Goal: Information Seeking & Learning: Learn about a topic

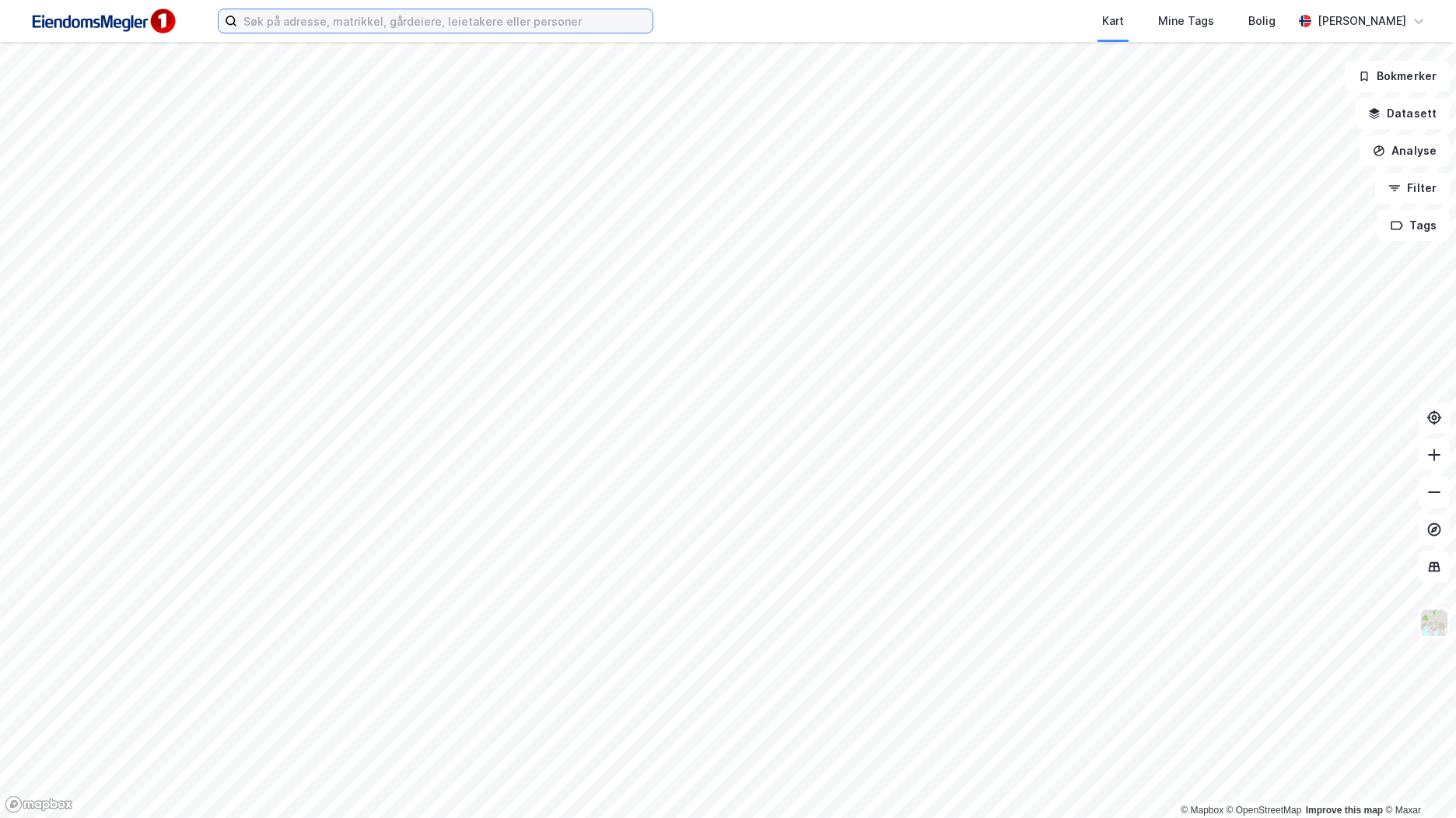
click at [342, 25] on input at bounding box center [445, 21] width 415 height 23
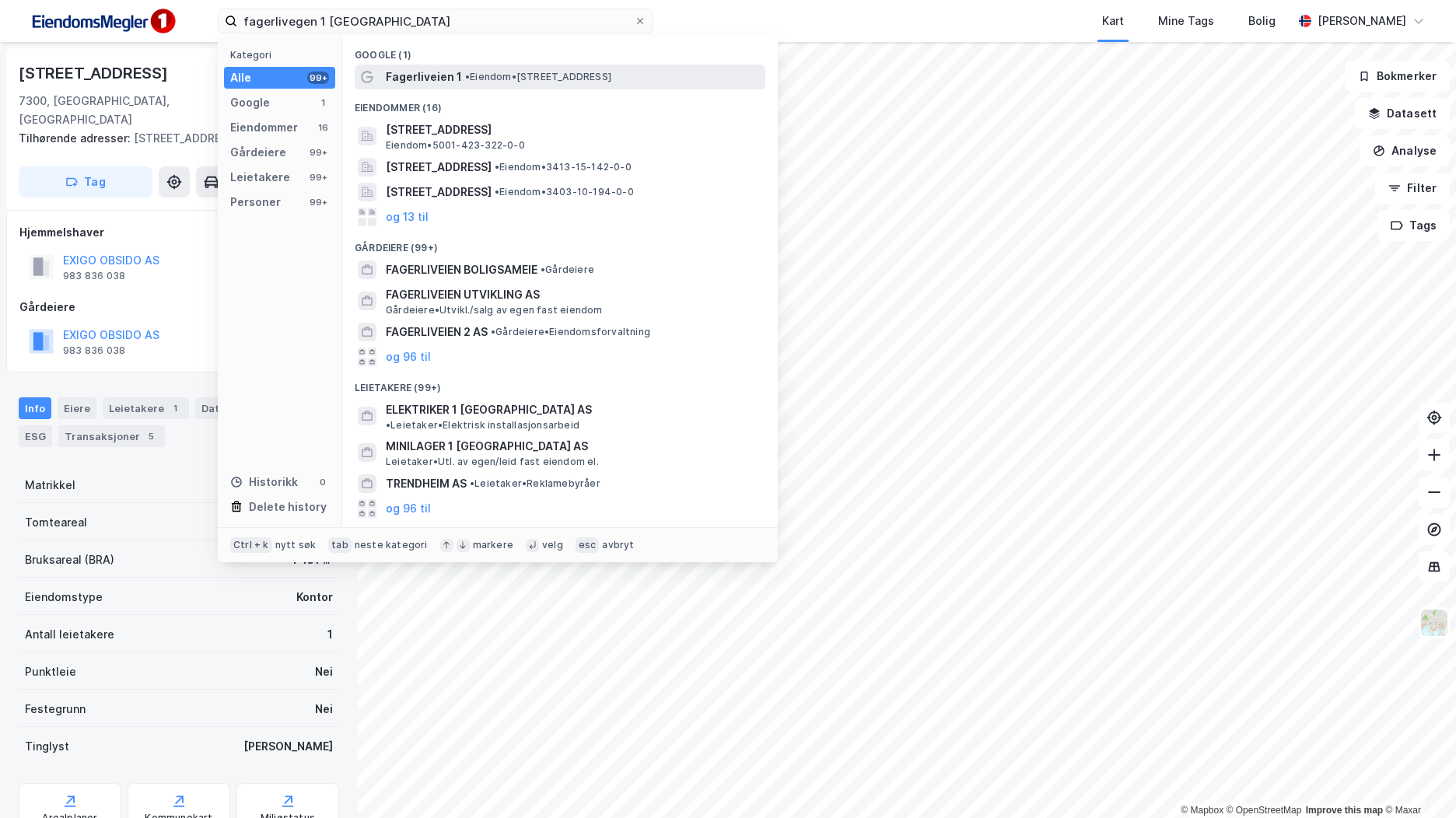
click at [611, 82] on span "• Eiendom • [STREET_ADDRESS]" at bounding box center [538, 76] width 146 height 12
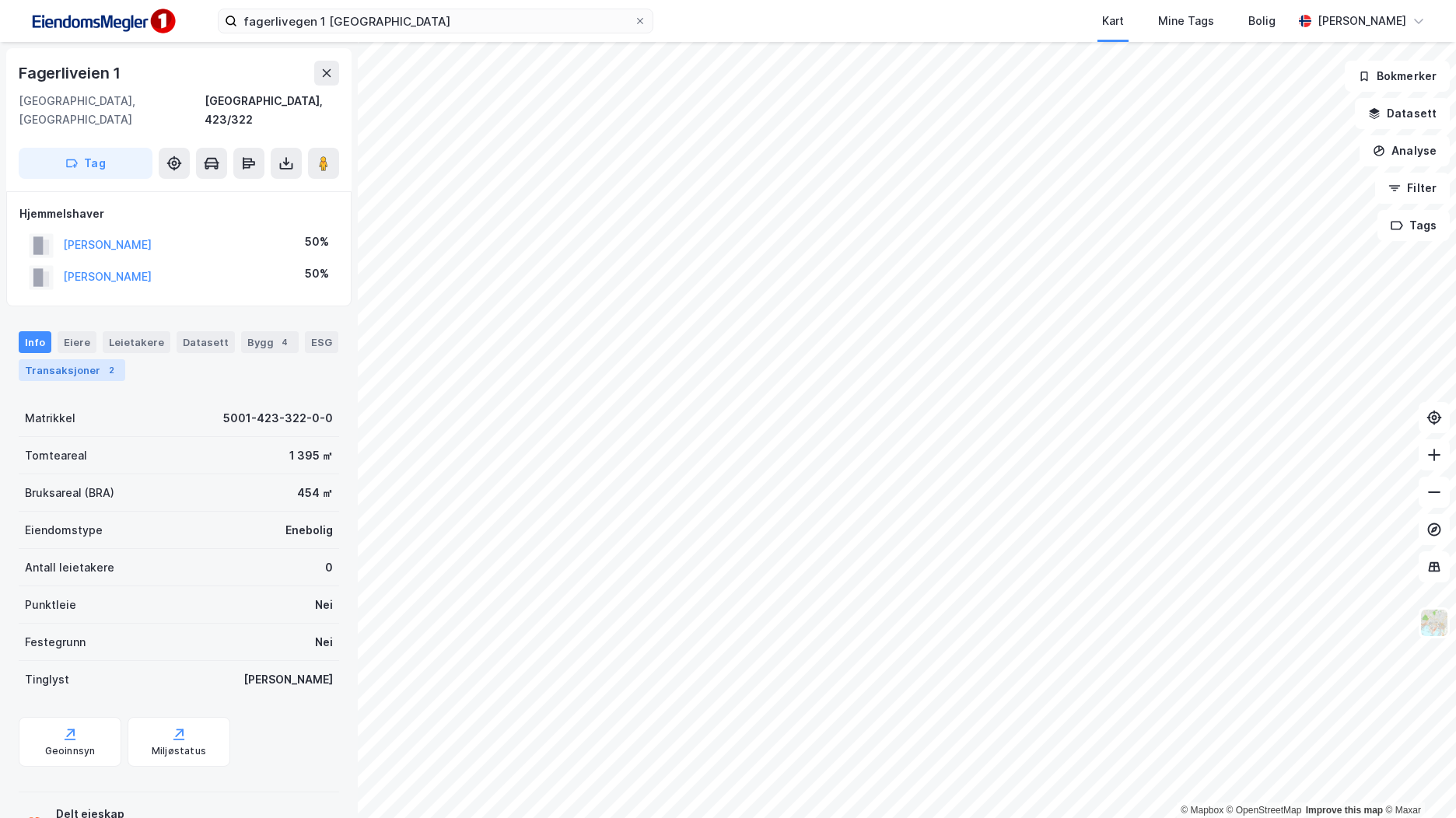
click at [89, 359] on div "Transaksjoner 2" at bounding box center [72, 370] width 107 height 22
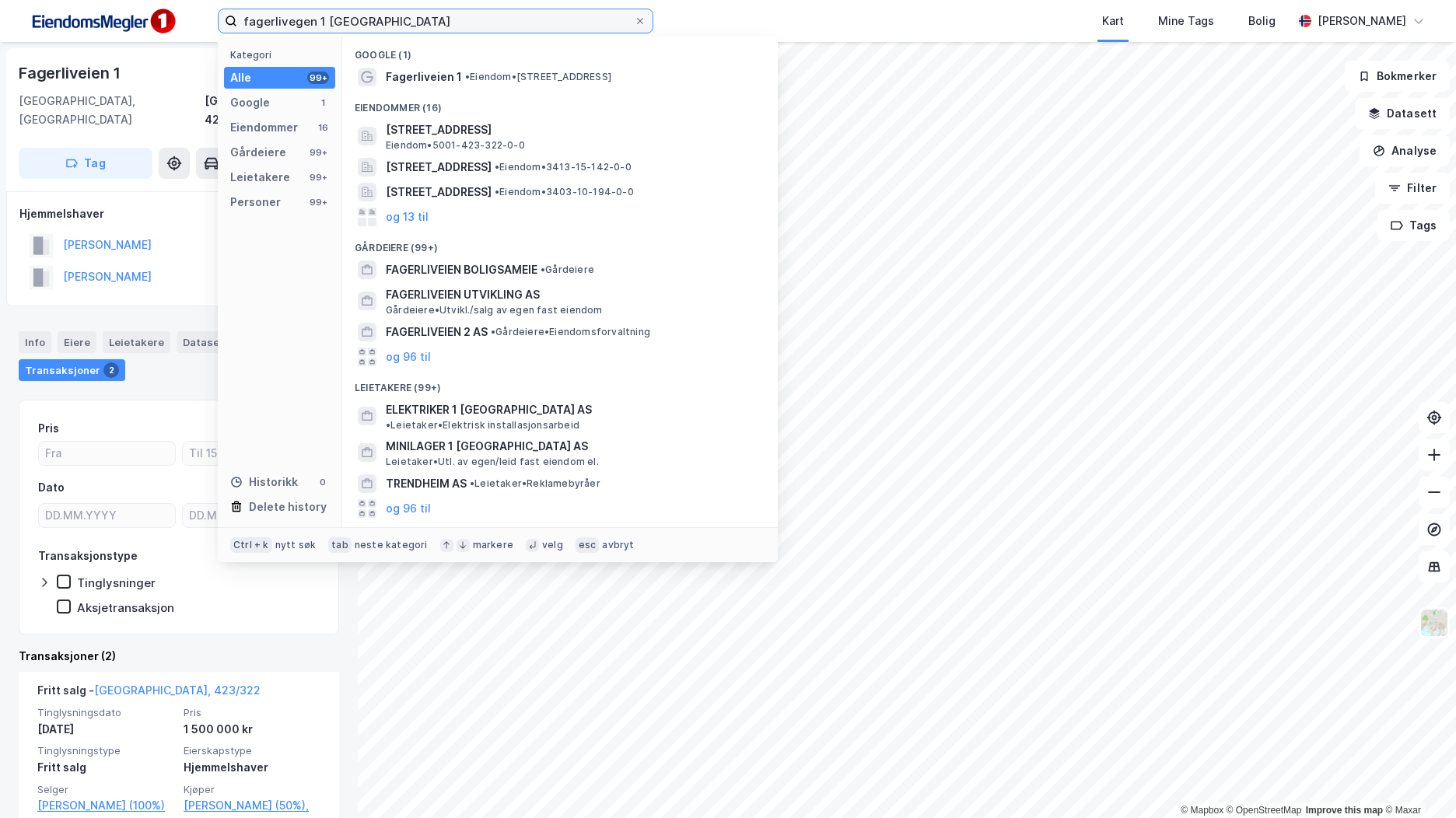
click at [301, 24] on input "fagerlivegen 1 trondheim" at bounding box center [435, 21] width 396 height 23
drag, startPoint x: 391, startPoint y: 25, endPoint x: 139, endPoint y: 44, distance: 252.7
click at [139, 44] on div "fagerlivegen 1 trondheim Kategori Alle 99+ Google 1 Eiendommer 16 Gårdeiere 99+…" at bounding box center [728, 409] width 1456 height 818
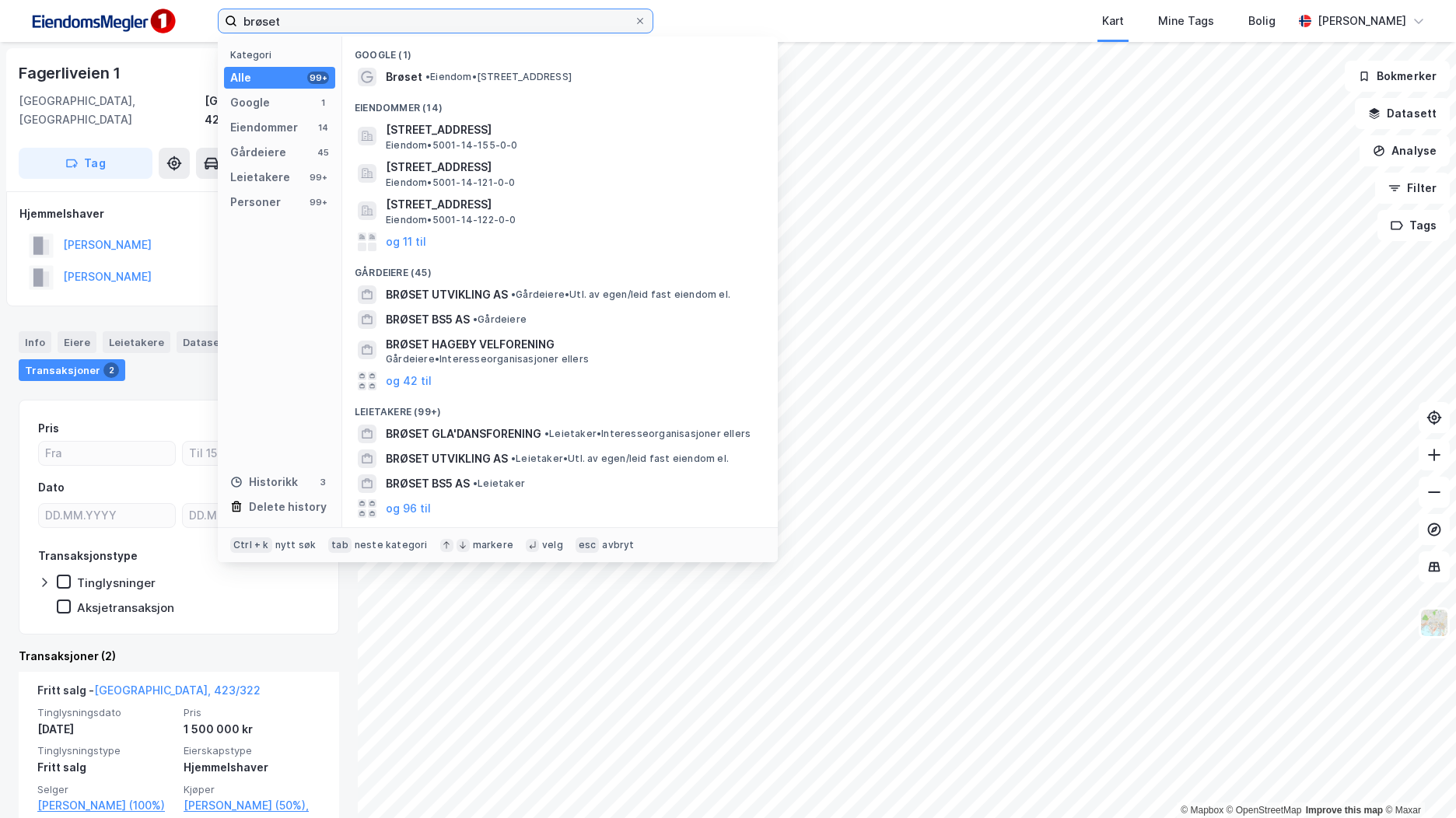
click at [269, 21] on input "brøset" at bounding box center [435, 21] width 396 height 23
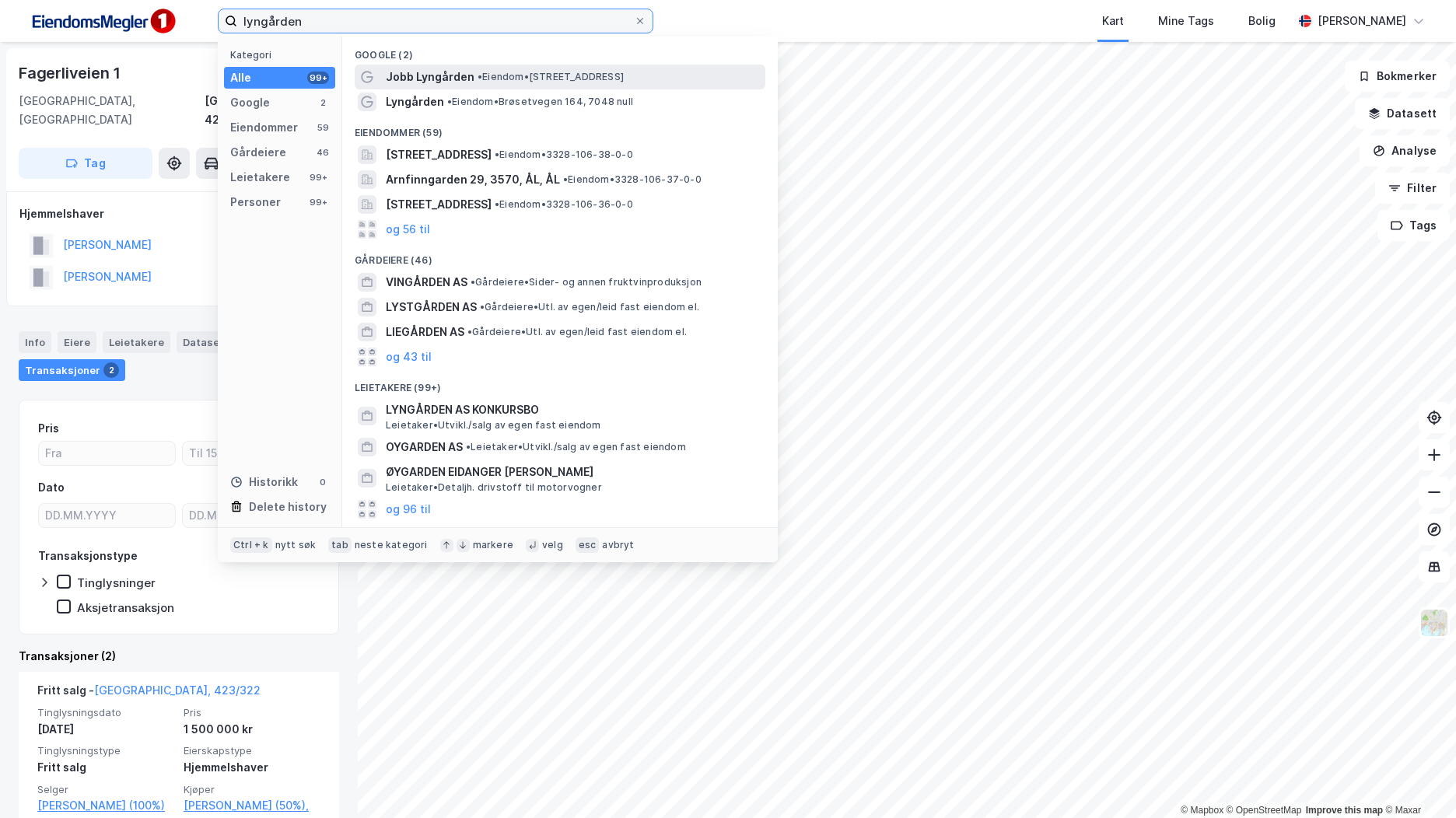
type input "lyngården"
click at [543, 71] on span "• Eiendom • Brøsetvegen 164b, 7069 Trondheim" at bounding box center [551, 76] width 146 height 12
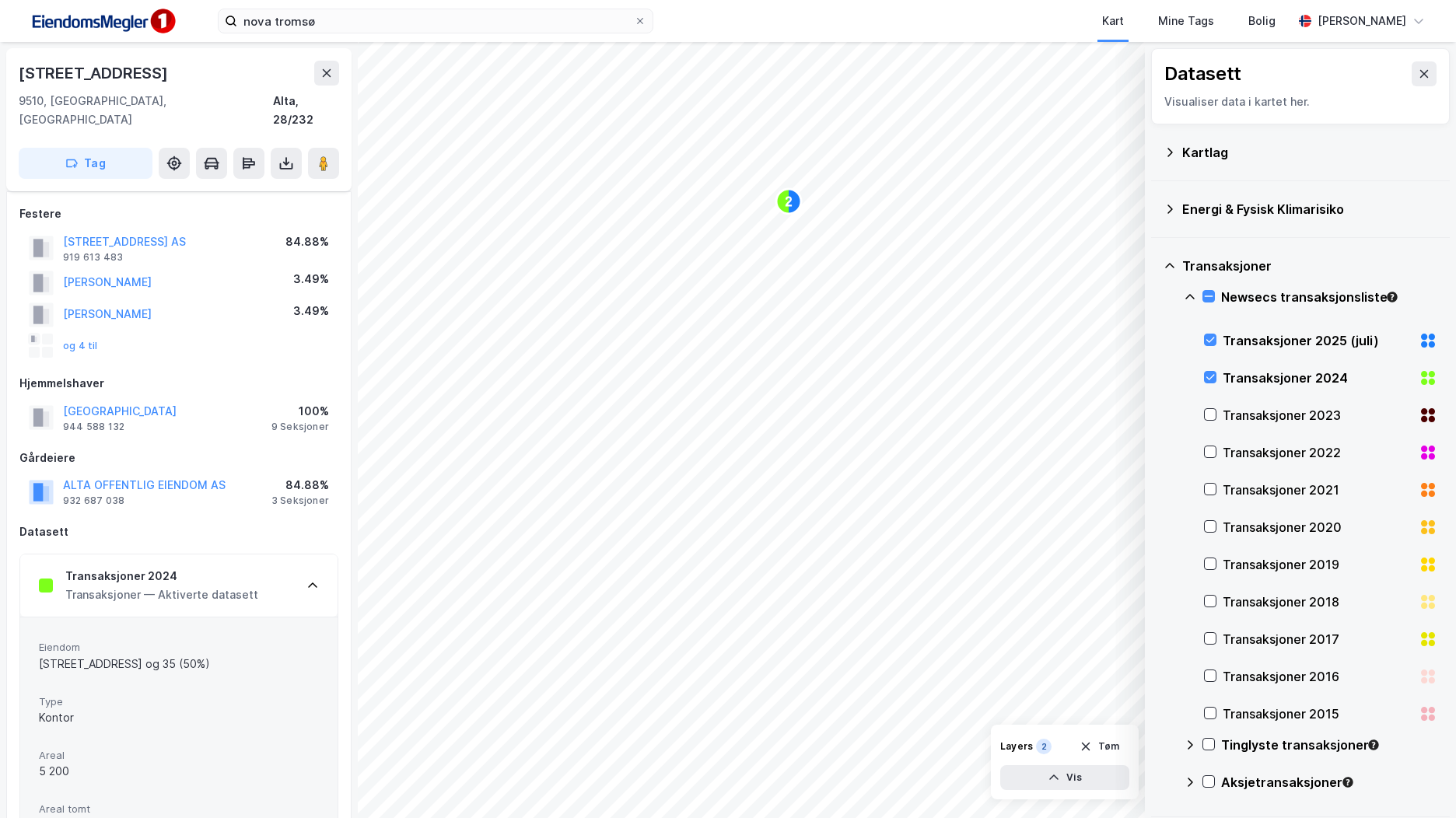
scroll to position [389, 0]
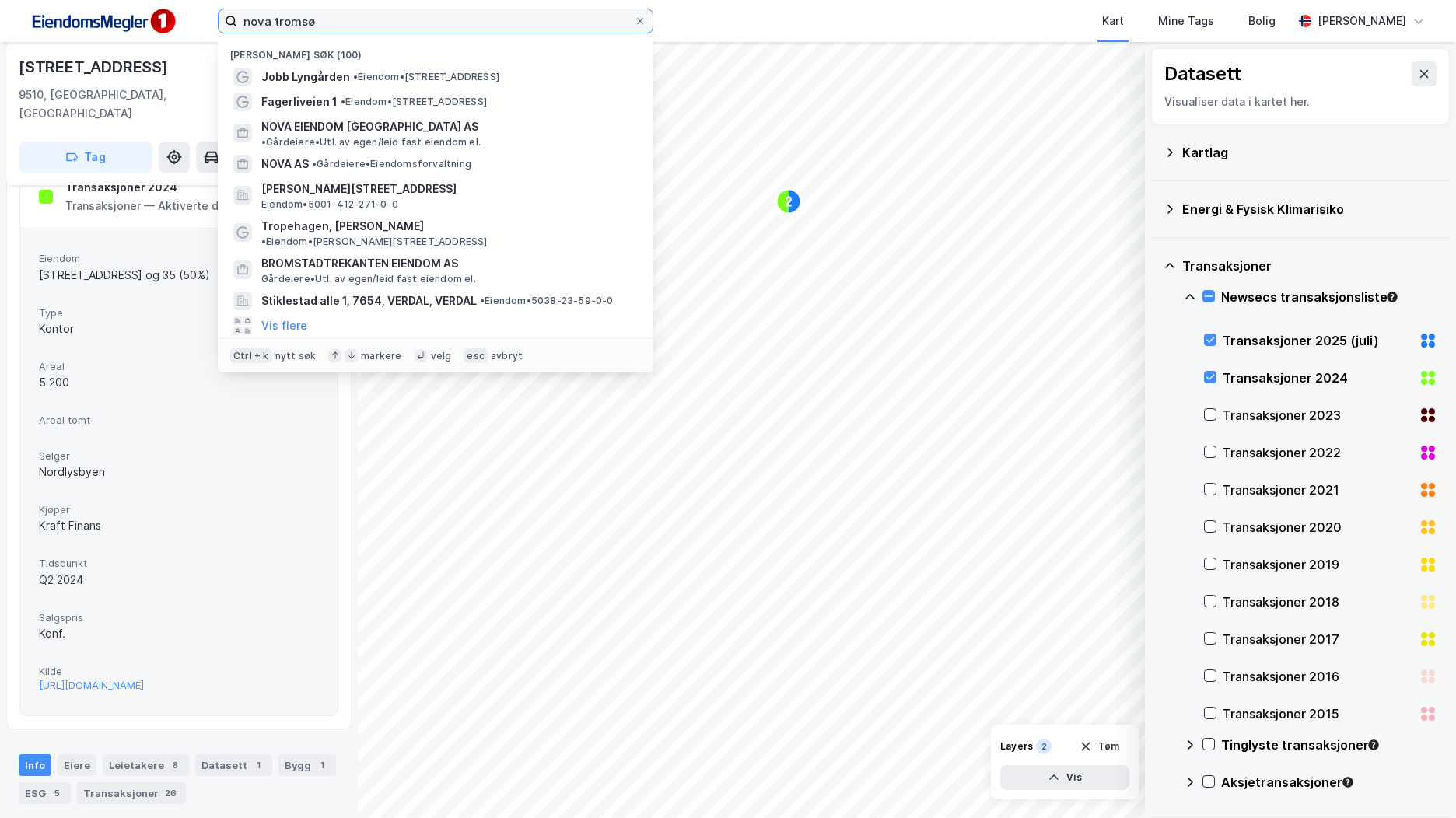
drag, startPoint x: 336, startPoint y: 14, endPoint x: 165, endPoint y: 11, distance: 171.0
click at [166, 11] on div "nova tromsø Nylige søk (100) Jobb Lyngården • Eiendom • [STREET_ADDRESS] • Eien…" at bounding box center [728, 21] width 1456 height 42
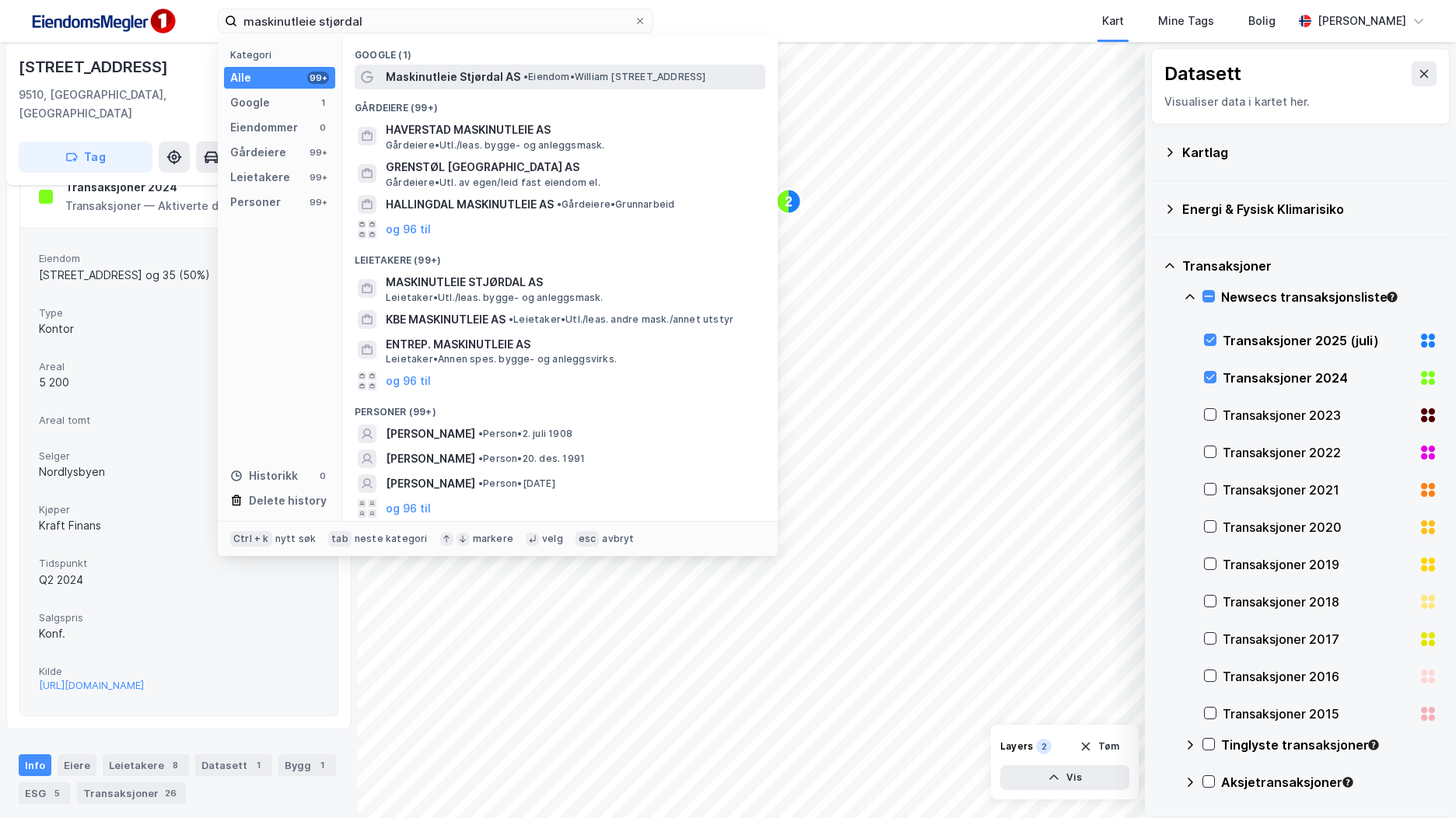
click at [500, 68] on span "Maskinutleie Stjørdal AS" at bounding box center [453, 76] width 135 height 19
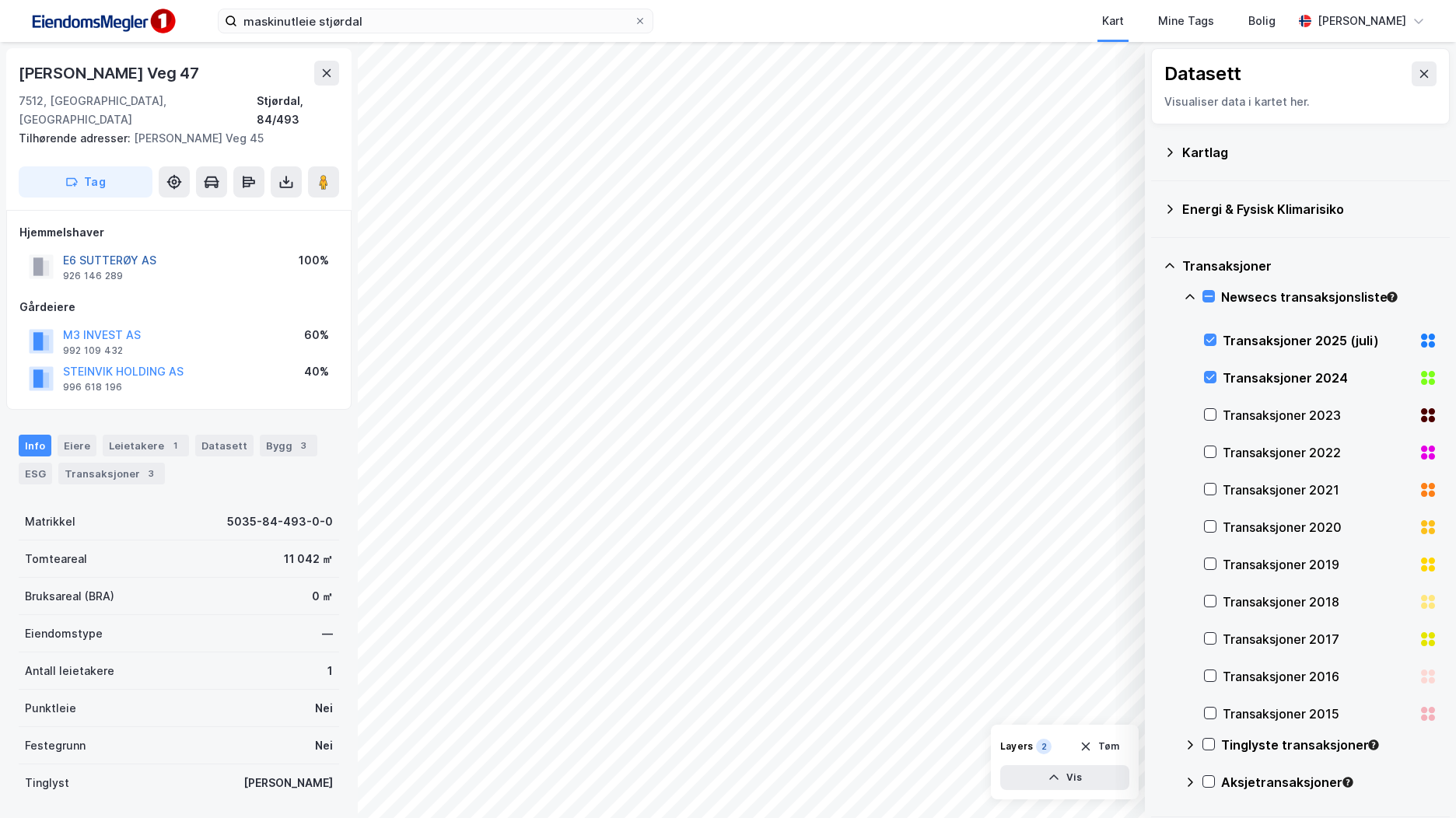
click at [0, 0] on button "E6 SUTTERØY AS" at bounding box center [0, 0] width 0 height 0
click at [275, 432] on div "Bygg 3" at bounding box center [289, 442] width 57 height 22
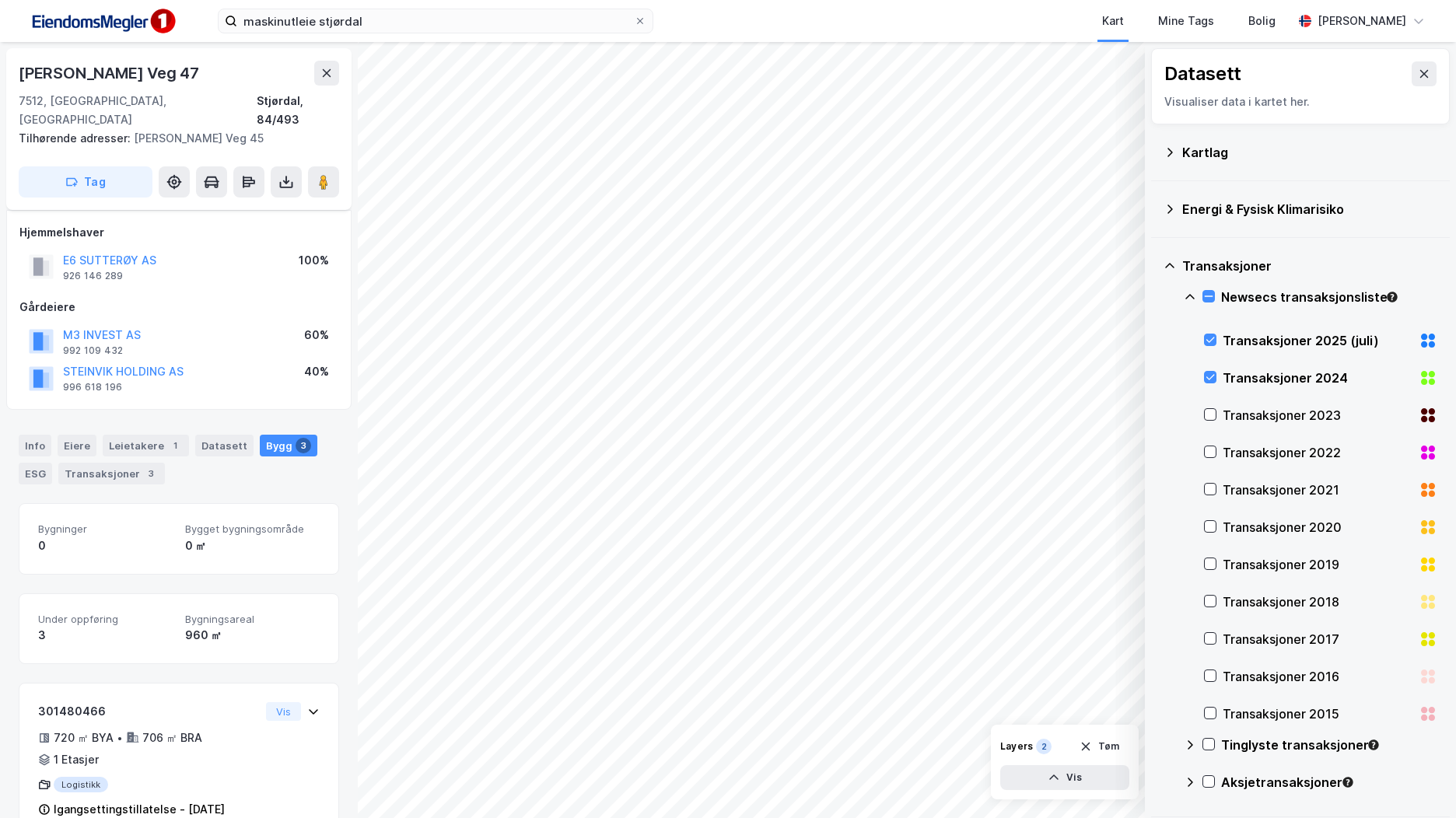
scroll to position [304, 0]
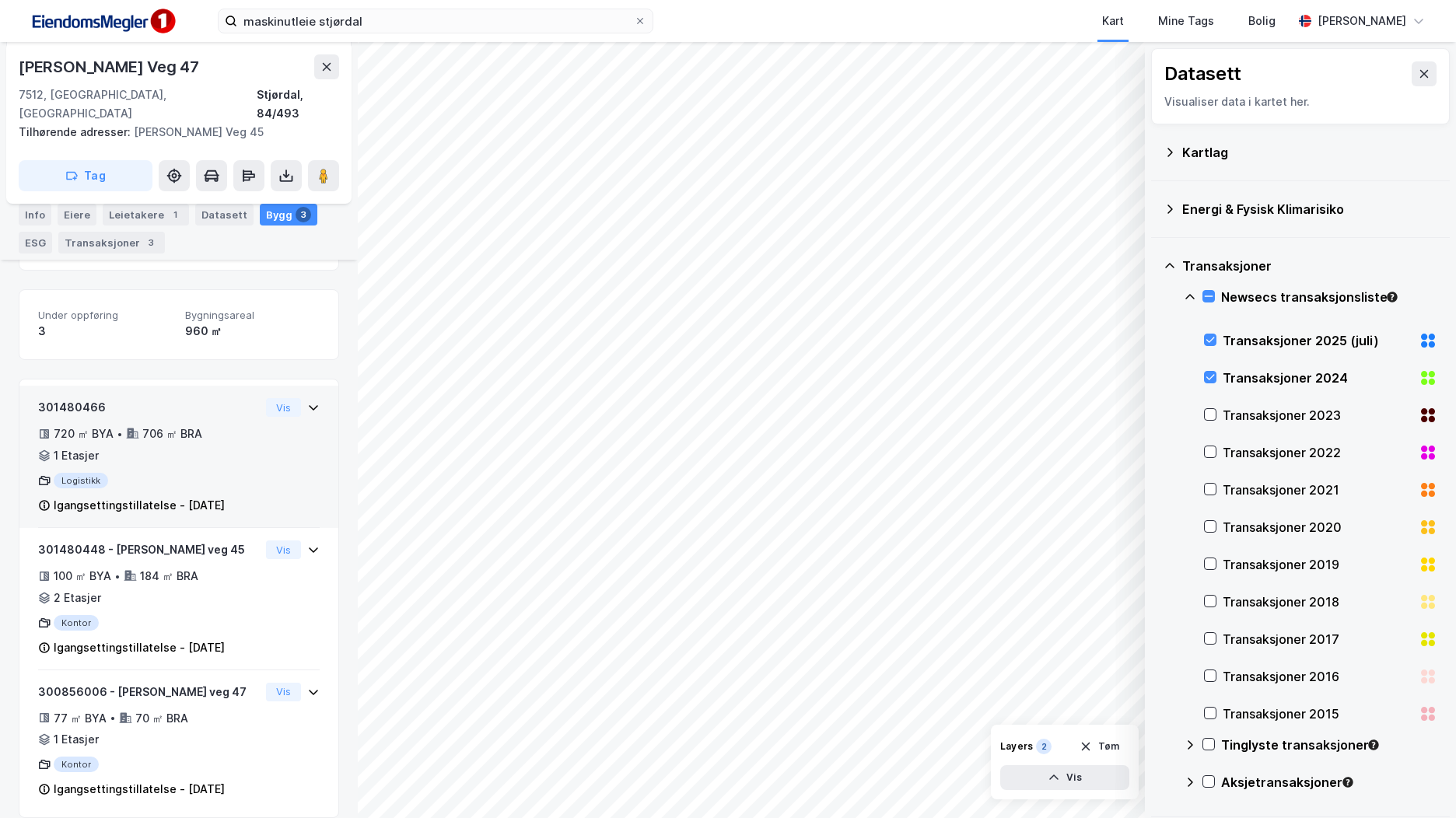
click at [231, 473] on div "Logistikk" at bounding box center [149, 480] width 222 height 16
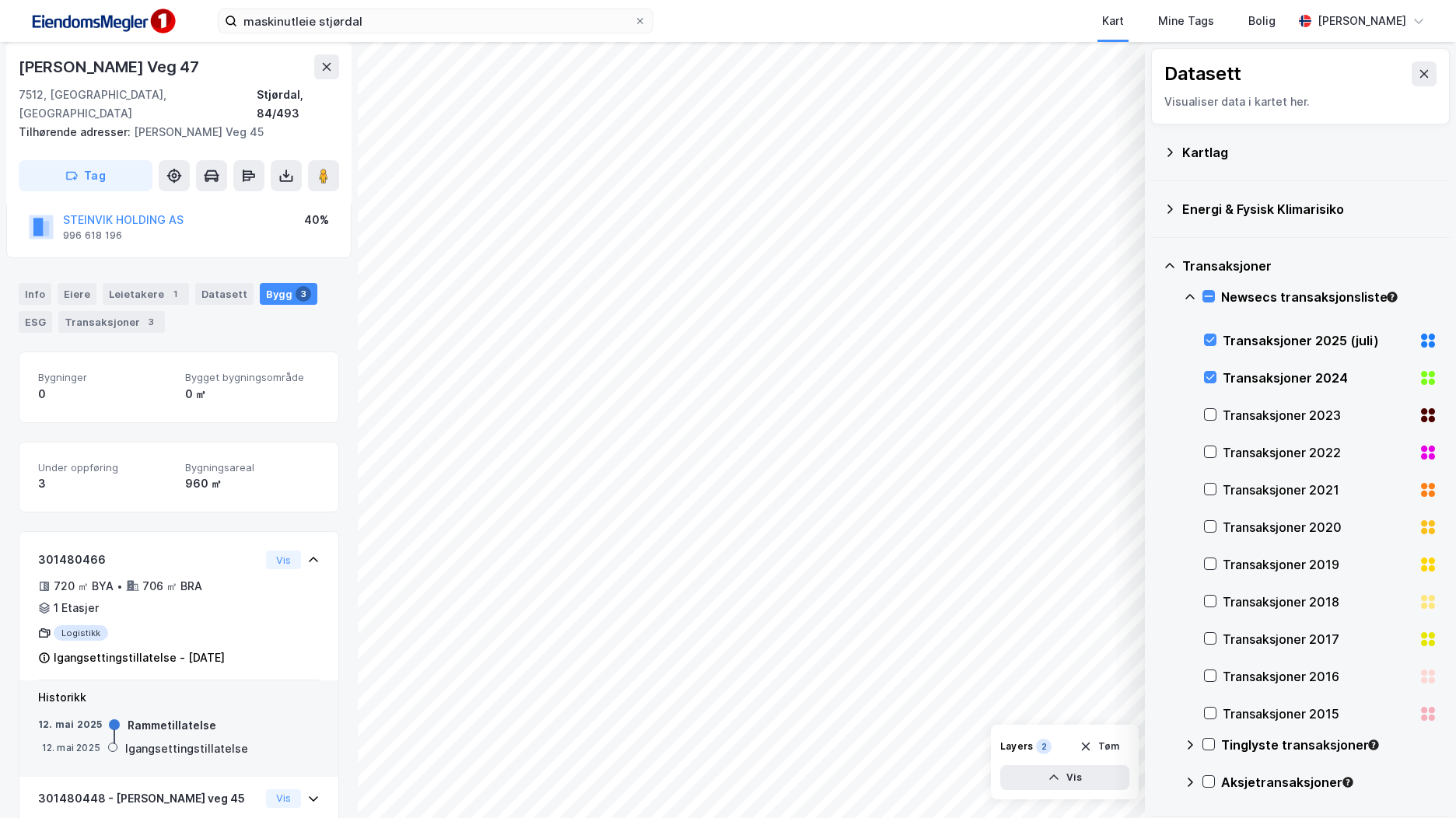
scroll to position [0, 0]
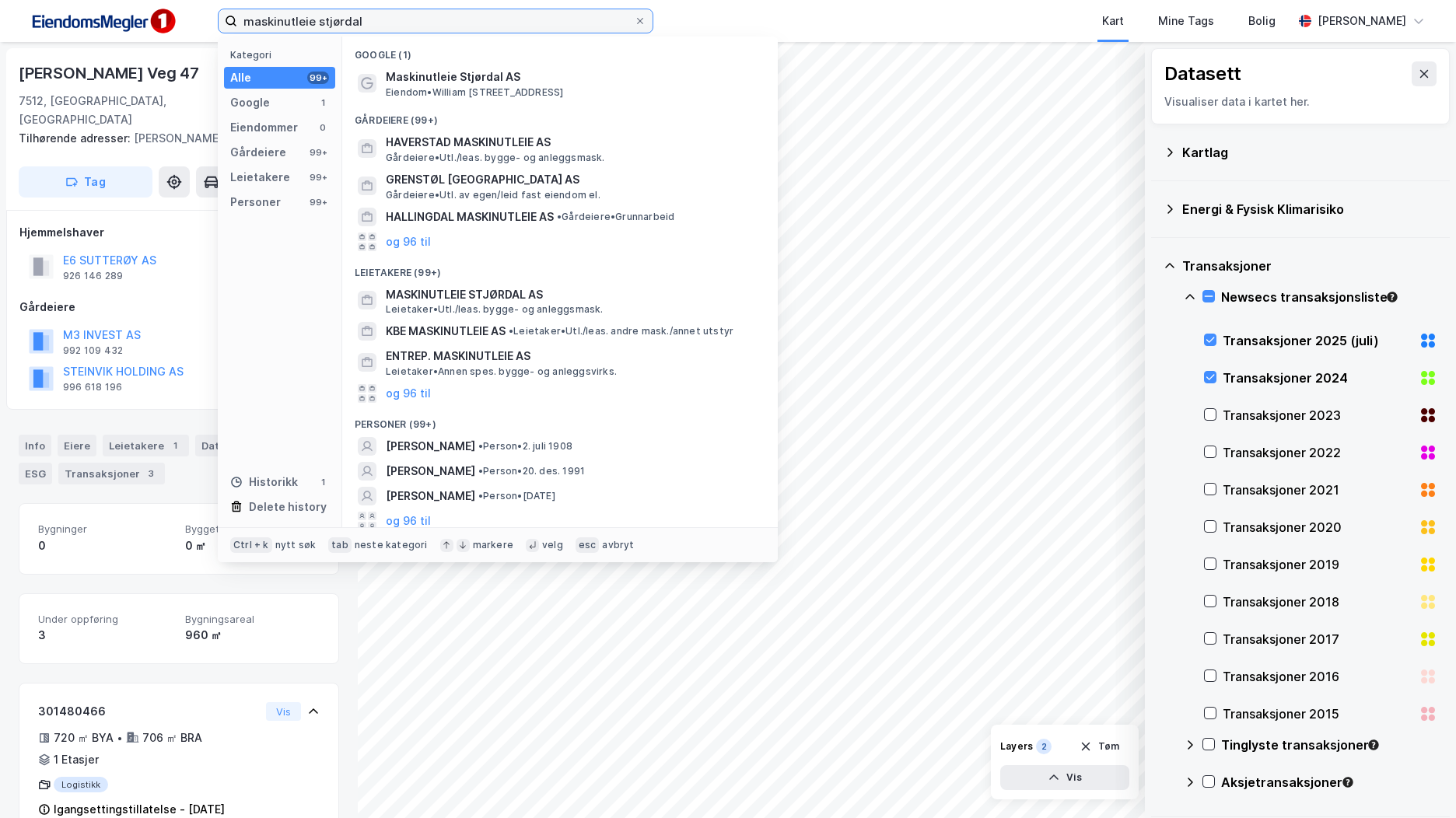
drag, startPoint x: 398, startPoint y: 24, endPoint x: 162, endPoint y: 22, distance: 236.0
click at [162, 22] on div "maskinutleie stjørdal Kategori Alle 99+ Google 1 Eiendommer 0 Gårdeiere 99+ Lei…" at bounding box center [728, 21] width 1456 height 42
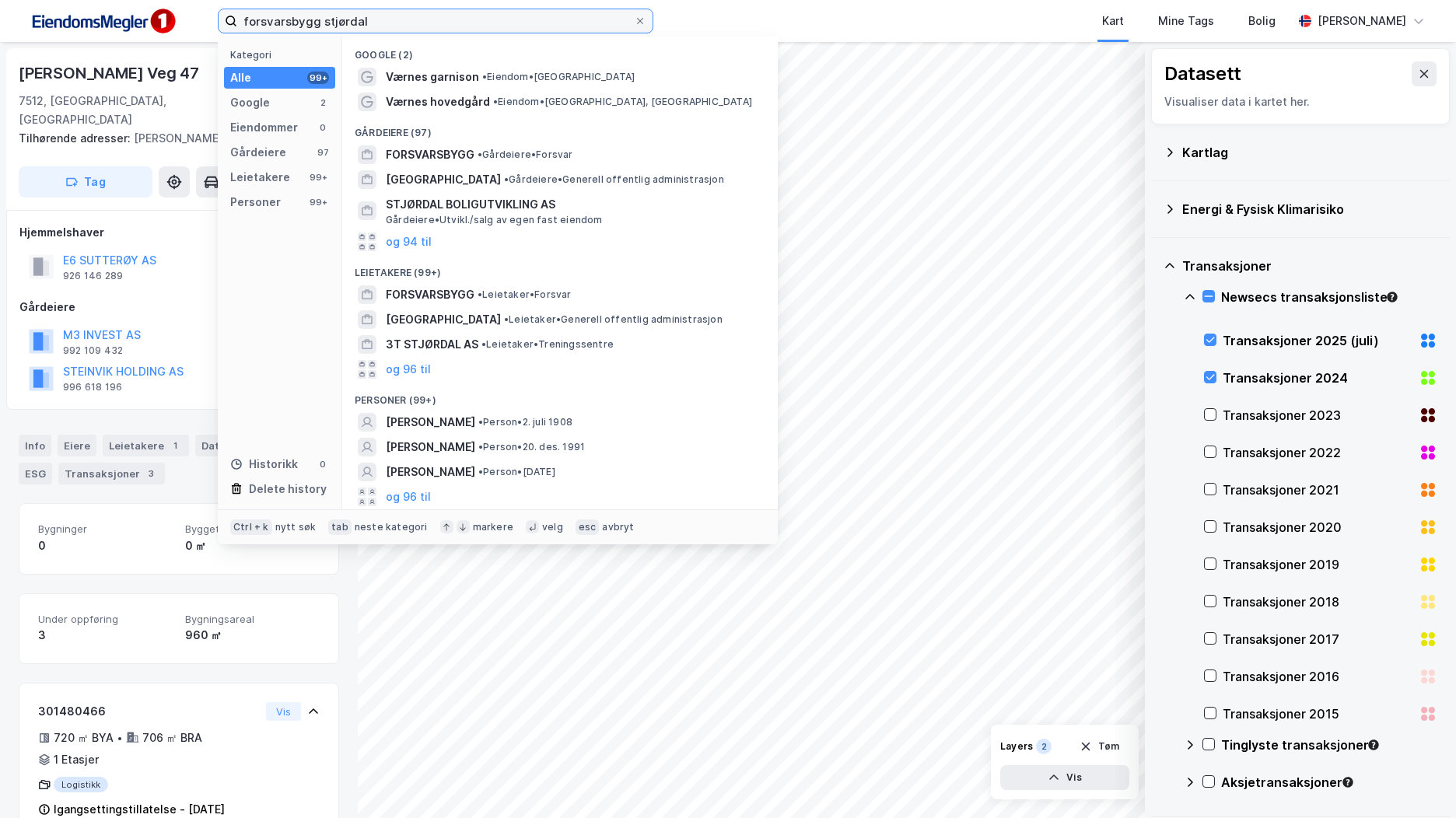
click at [394, 23] on input "forsvarsbygg stjørdal" at bounding box center [435, 21] width 396 height 23
drag, startPoint x: 438, startPoint y: 22, endPoint x: 231, endPoint y: 34, distance: 207.3
click at [231, 34] on div "forsvarsbygg stjørdal Kategori Alle 99+ Google 2 Eiendommer 0 Gårdeiere 97 Leie…" at bounding box center [728, 21] width 1456 height 42
click at [1041, 29] on div "Kart Mine Tags Bolig" at bounding box center [1010, 21] width 565 height 42
drag, startPoint x: 449, startPoint y: 26, endPoint x: 276, endPoint y: 112, distance: 193.2
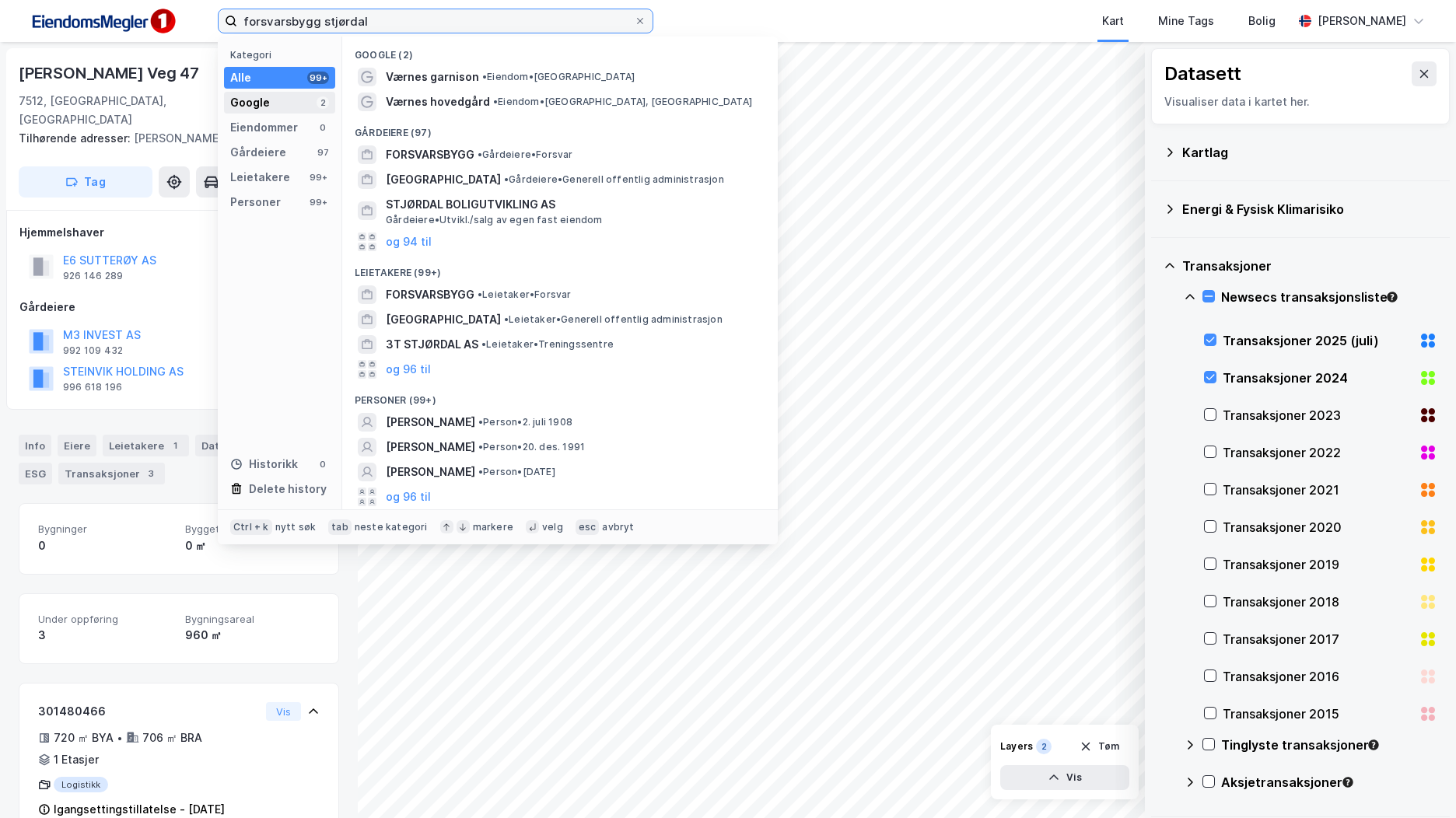
click at [220, 34] on div "forsvarsbygg stjørdal Kategori Alle 99+ Google 2 Eiendommer 0 Gårdeiere 97 Leie…" at bounding box center [435, 21] width 436 height 25
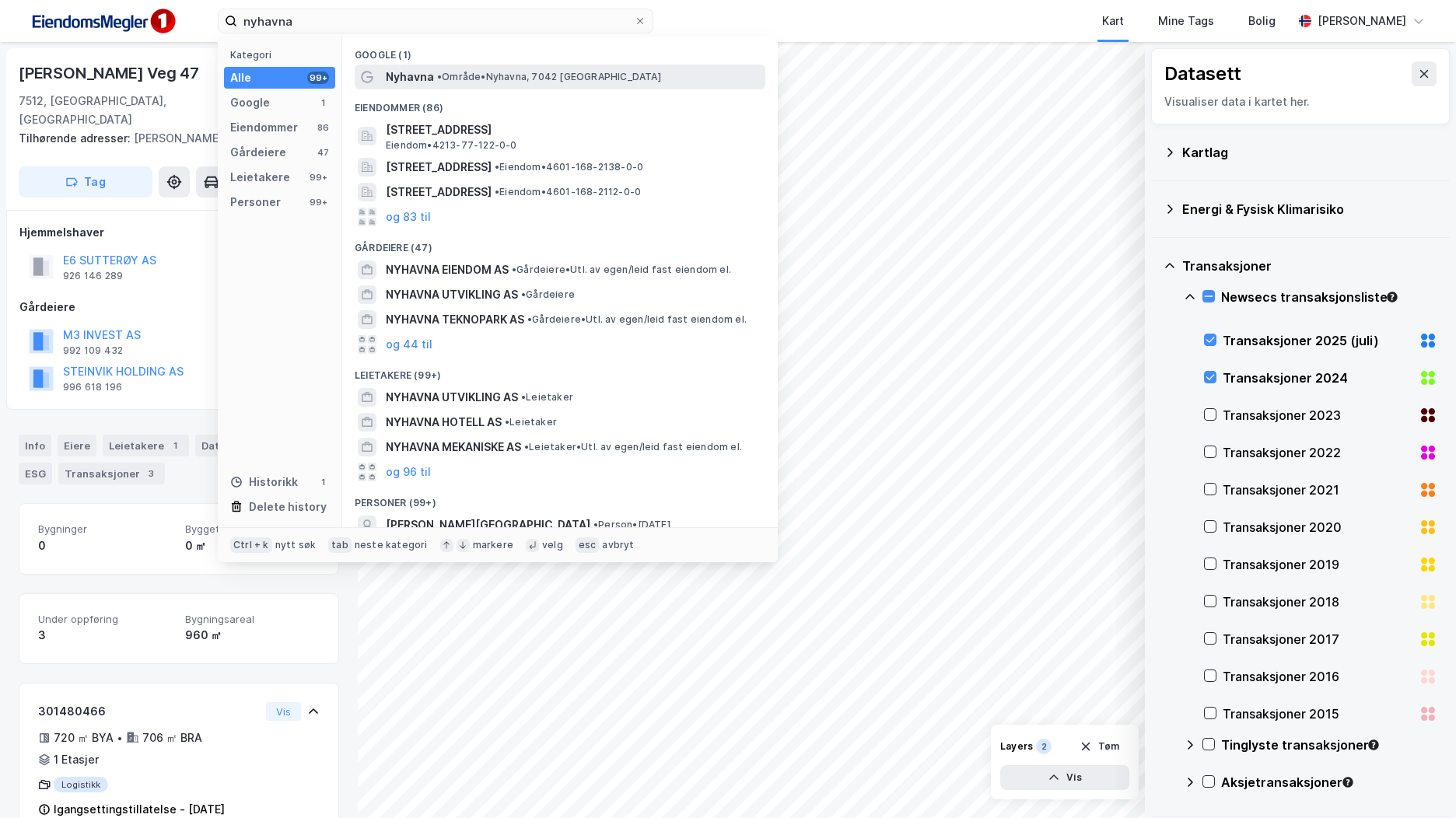
click at [648, 84] on div "Nyhavna • Område • [GEOGRAPHIC_DATA], 7042 [GEOGRAPHIC_DATA]" at bounding box center [574, 76] width 377 height 19
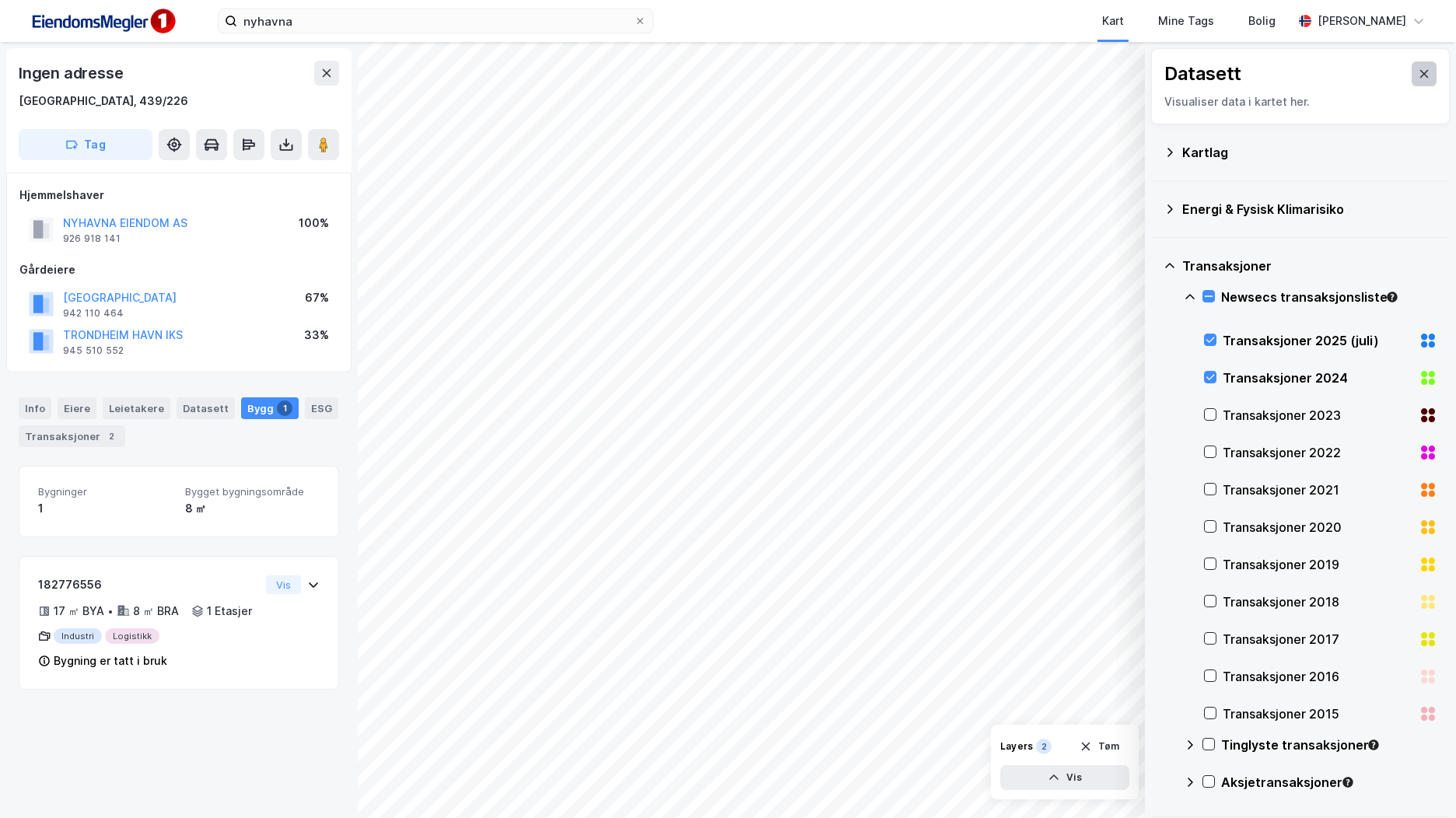
click at [1418, 71] on icon at bounding box center [1424, 73] width 12 height 12
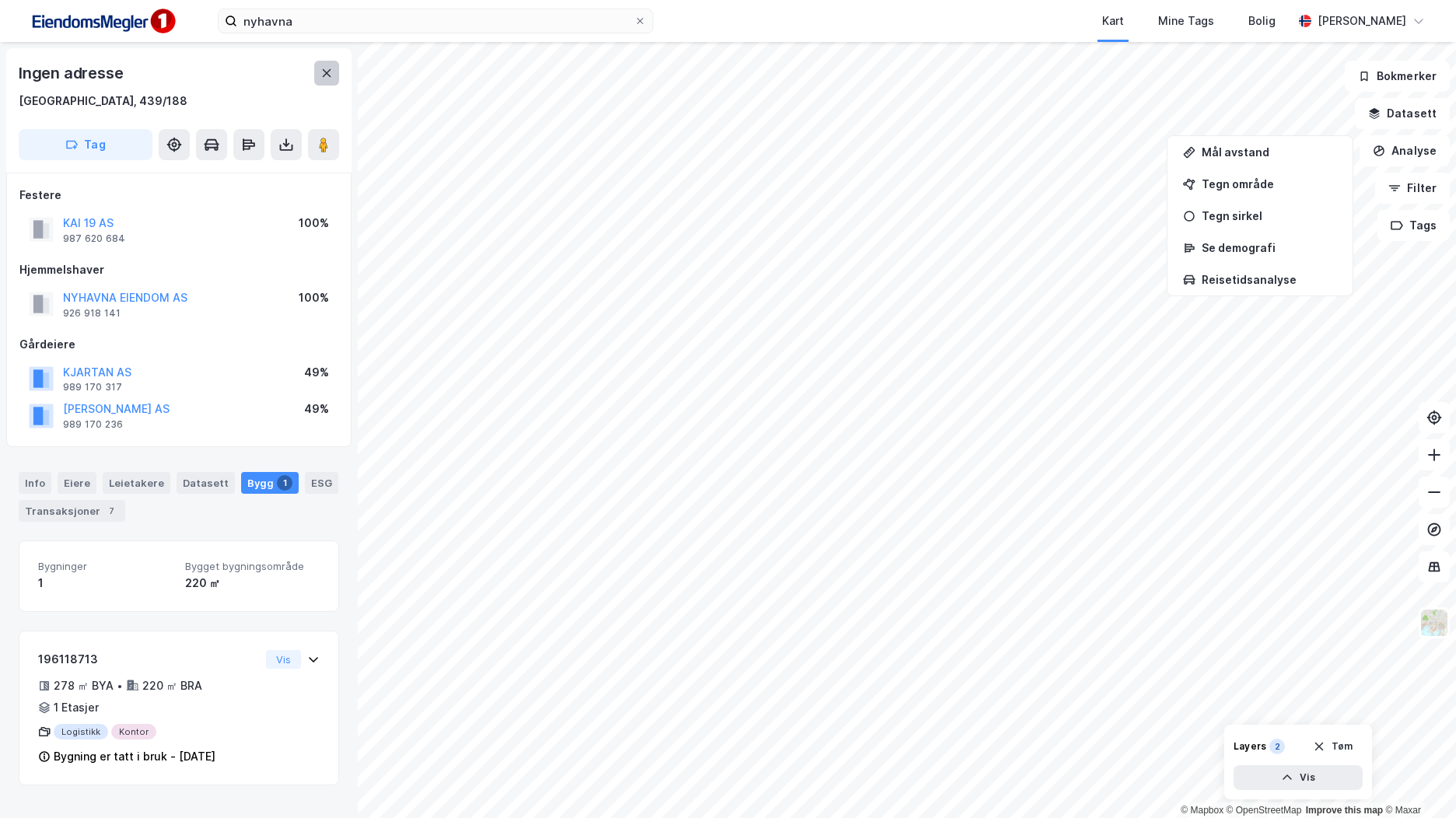
click at [330, 75] on icon at bounding box center [327, 73] width 12 height 12
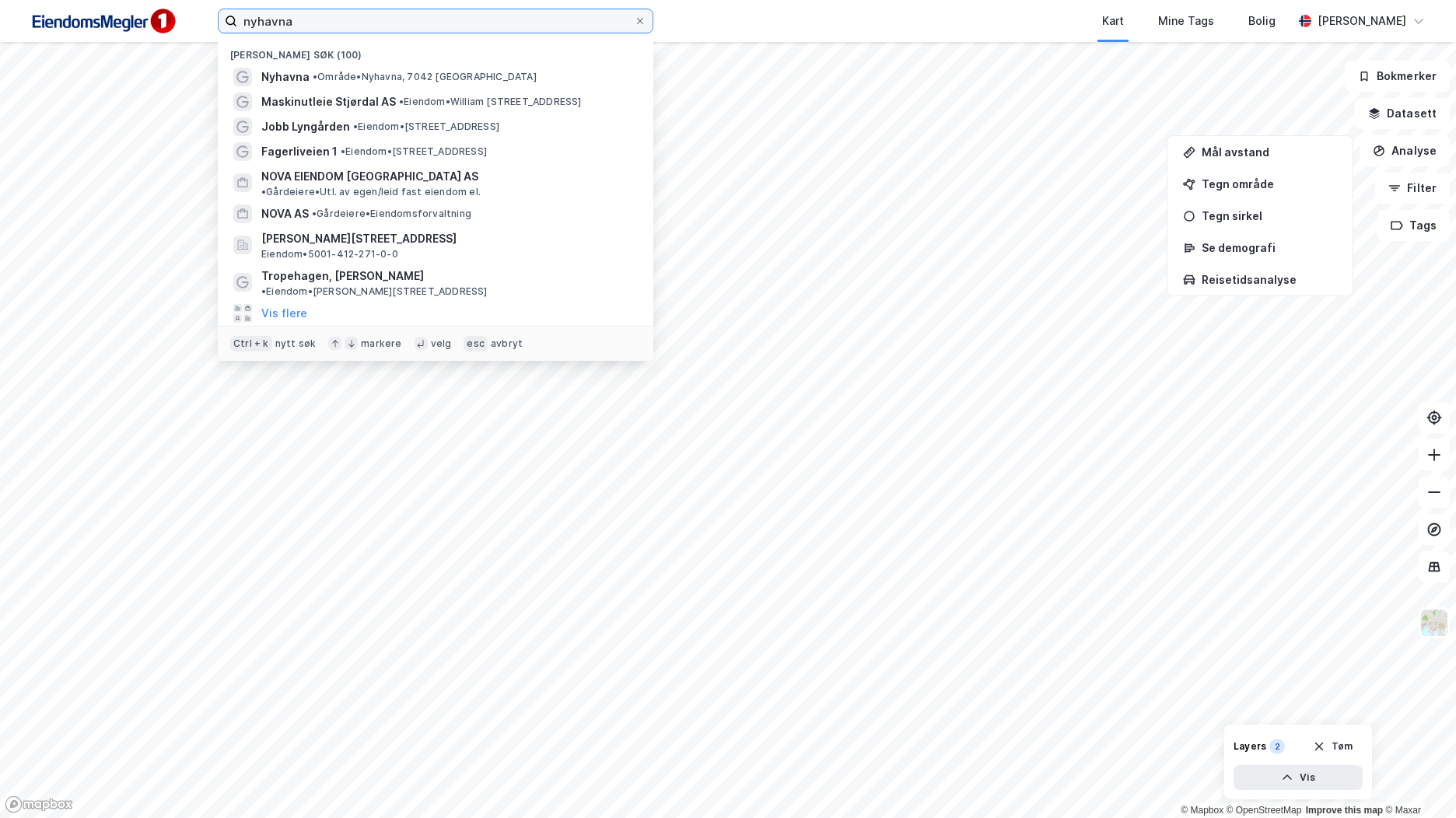
drag, startPoint x: 213, startPoint y: 30, endPoint x: 201, endPoint y: 30, distance: 12.0
click at [201, 30] on div "nyhavna Nylige søk (100) [GEOGRAPHIC_DATA] • Område • [GEOGRAPHIC_DATA], 7042 […" at bounding box center [728, 21] width 1456 height 42
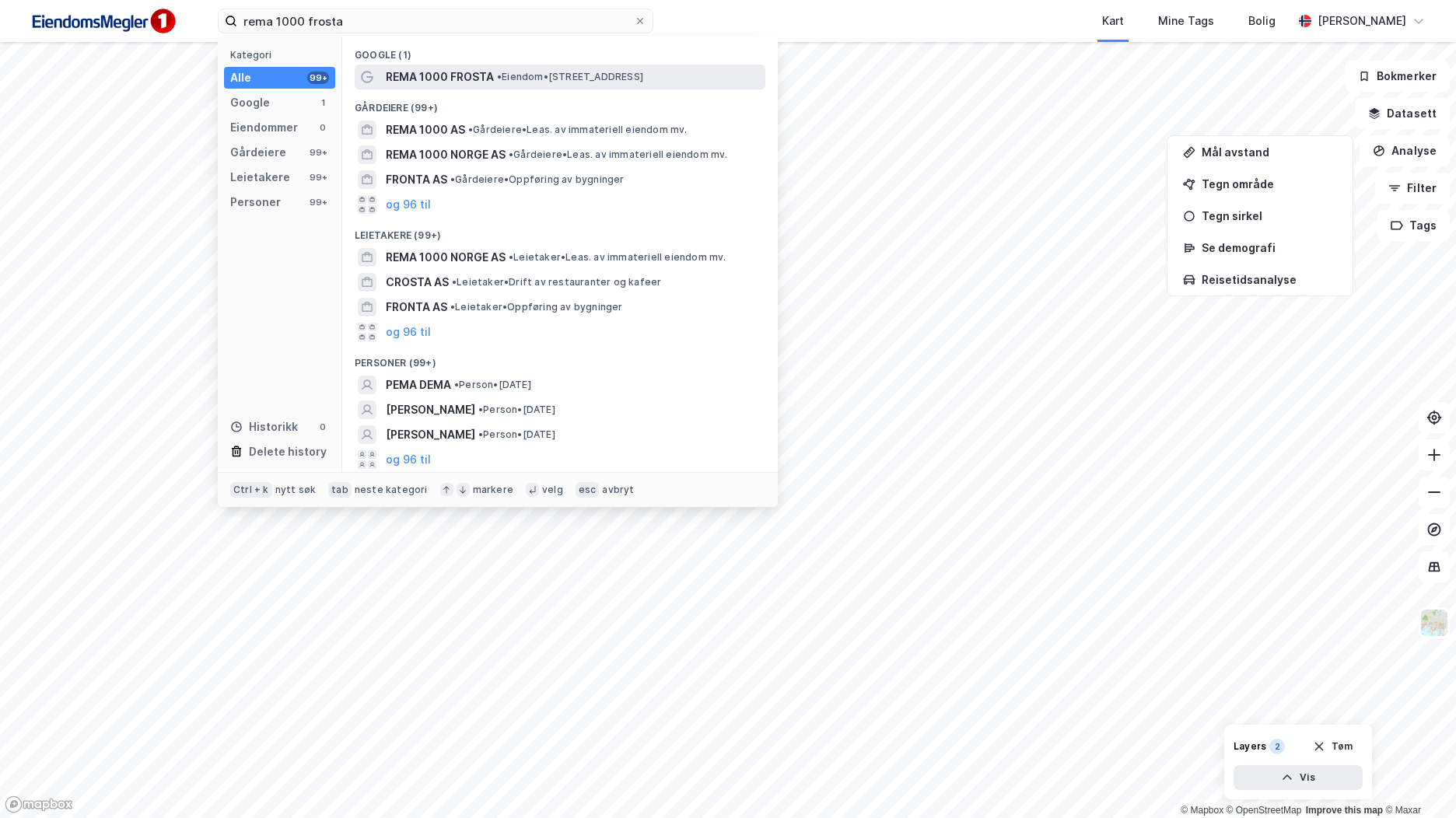
click at [463, 71] on span "REMA 1000 FROSTA" at bounding box center [440, 76] width 108 height 19
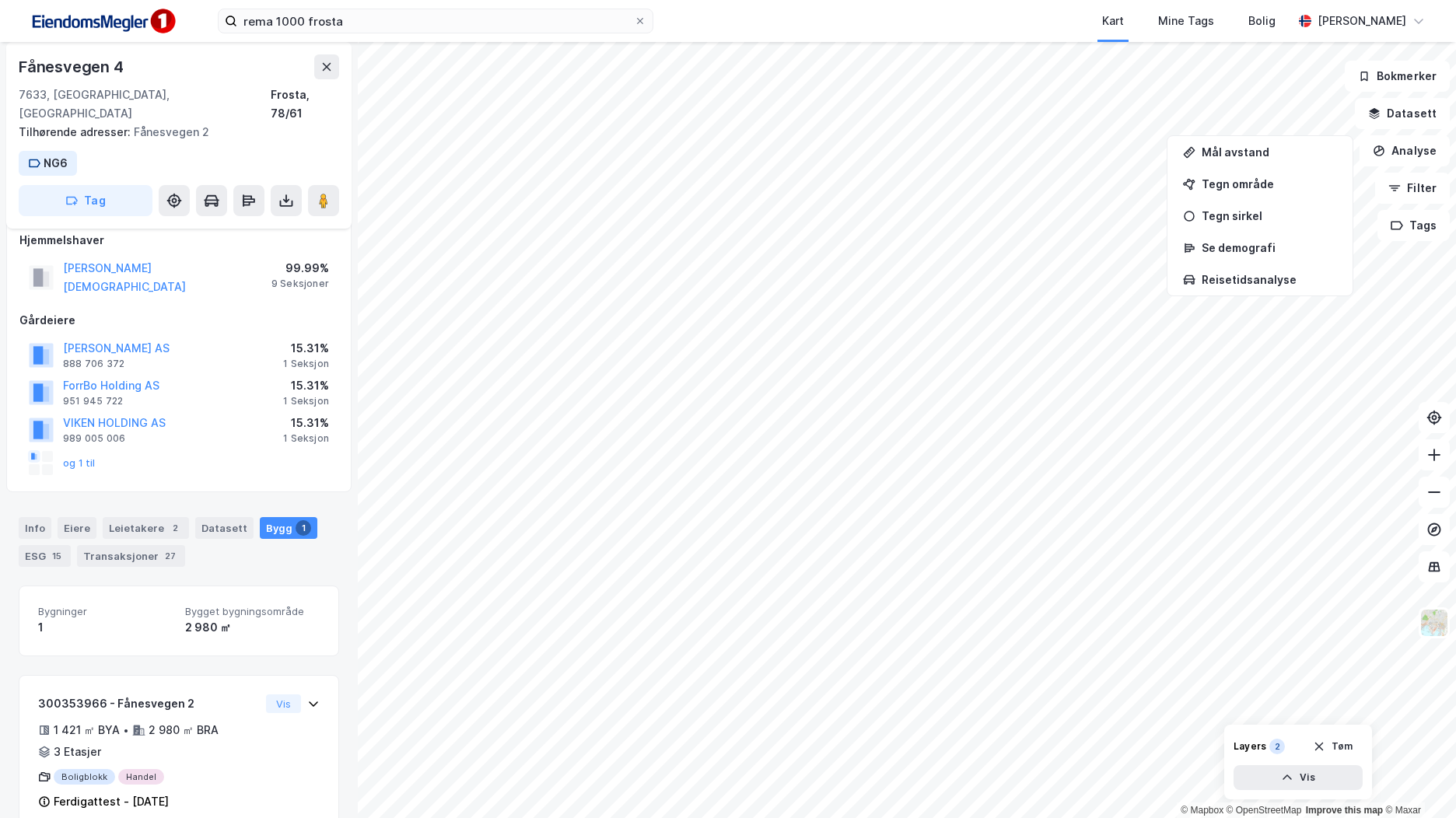
scroll to position [193, 0]
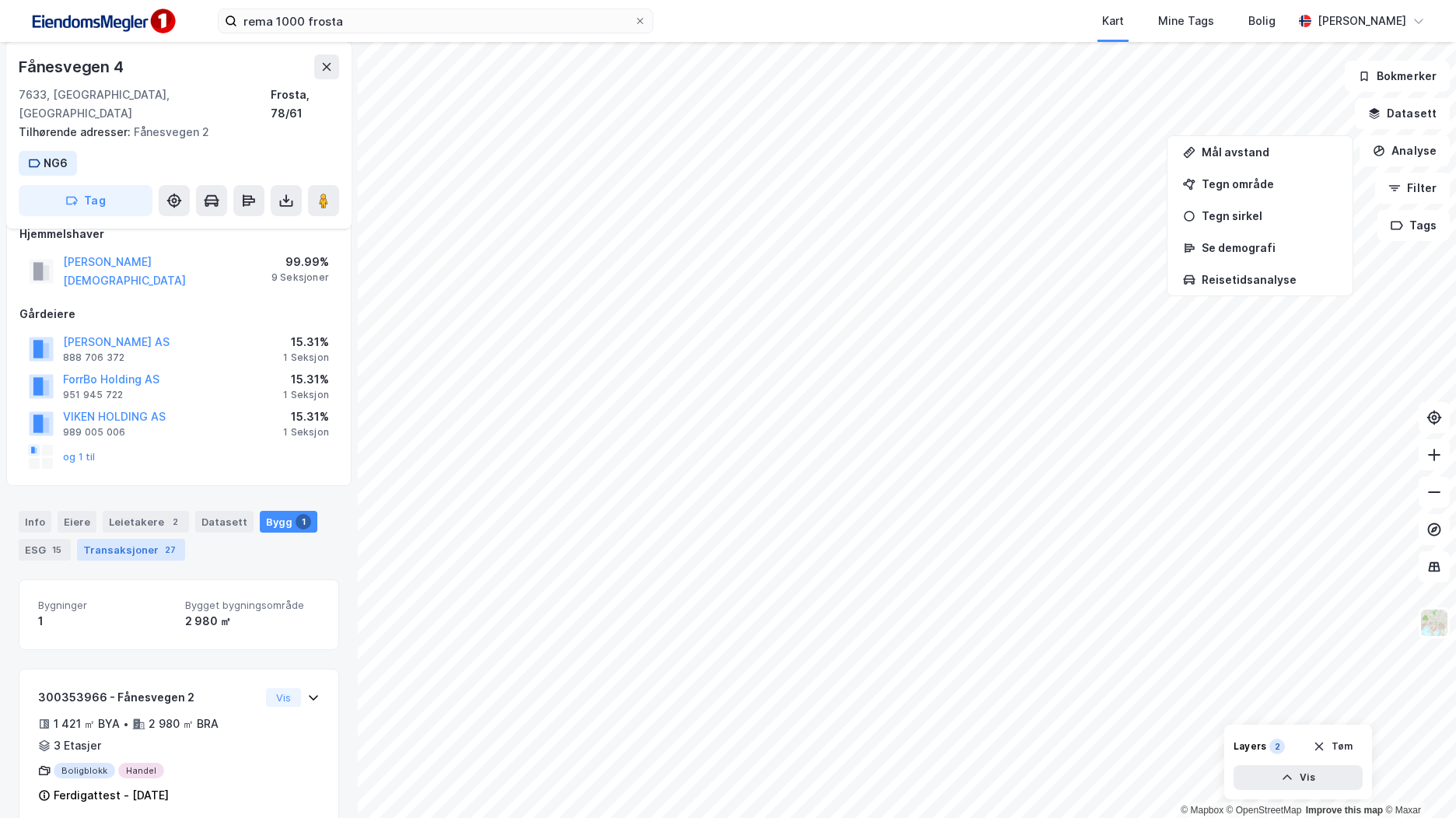
click at [121, 539] on div "Transaksjoner 27" at bounding box center [131, 550] width 108 height 22
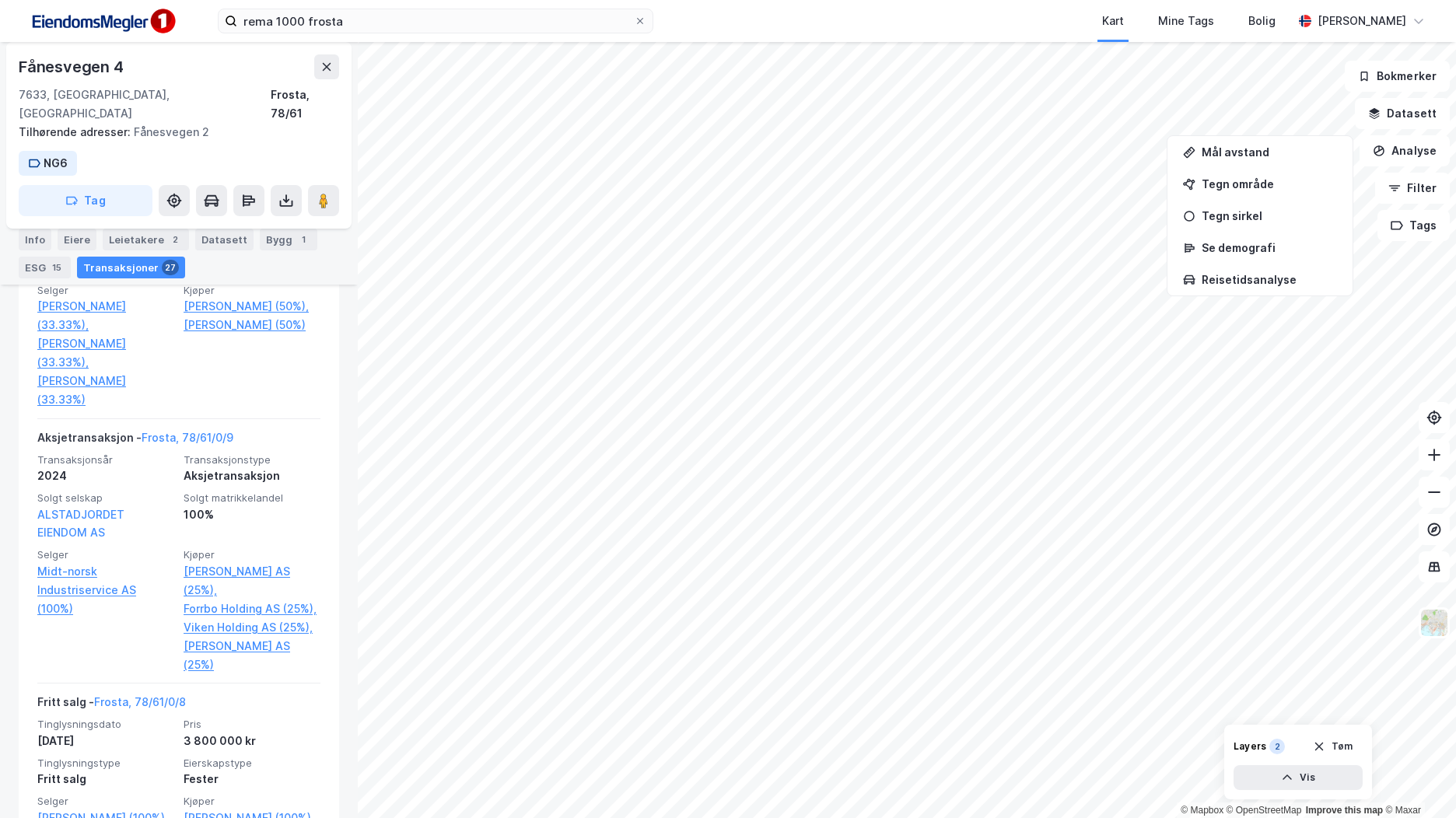
scroll to position [920, 0]
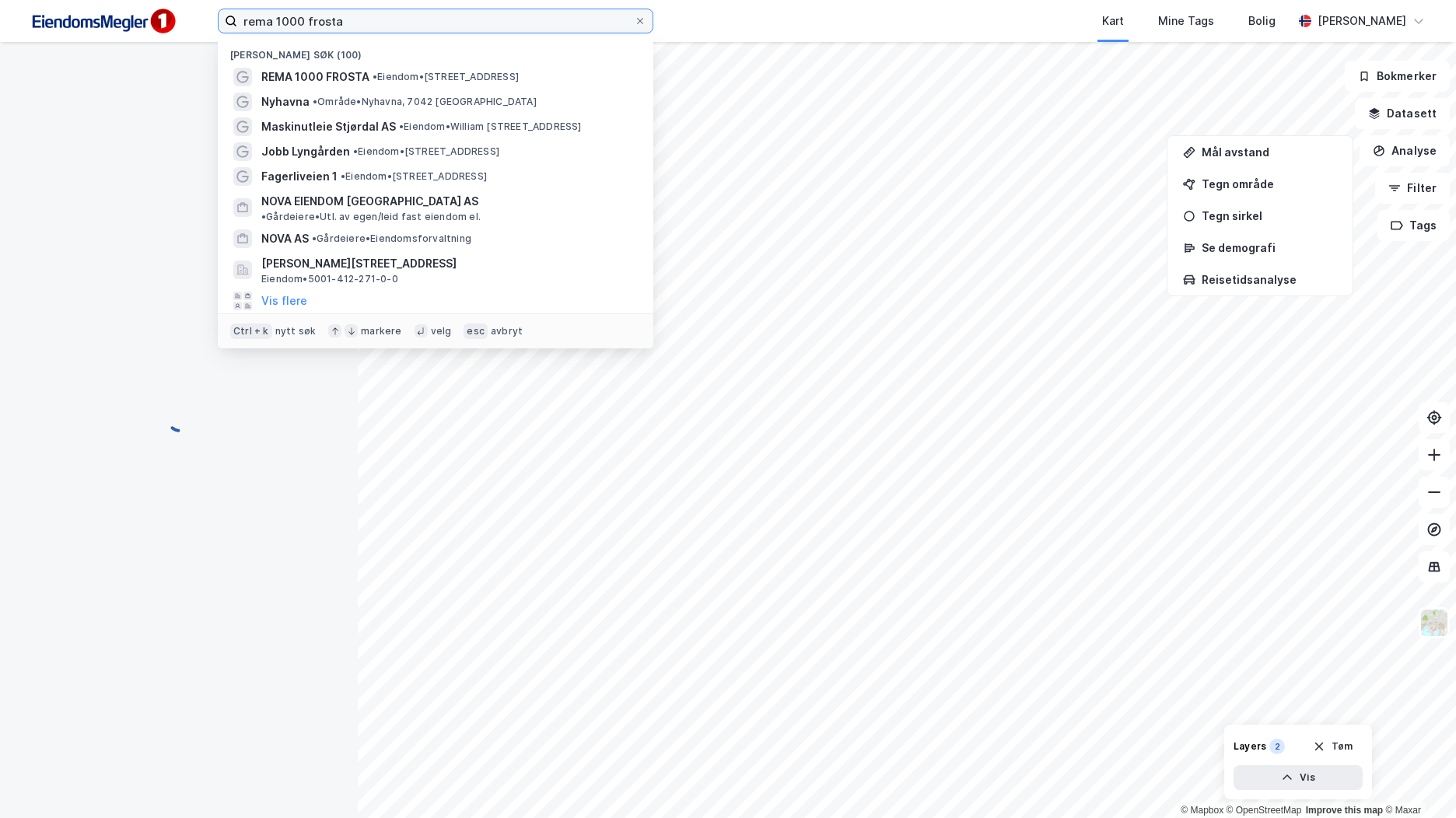
drag, startPoint x: 420, startPoint y: 25, endPoint x: 440, endPoint y: 22, distance: 20.2
click at [420, 25] on input "rema 1000 frosta" at bounding box center [435, 21] width 396 height 23
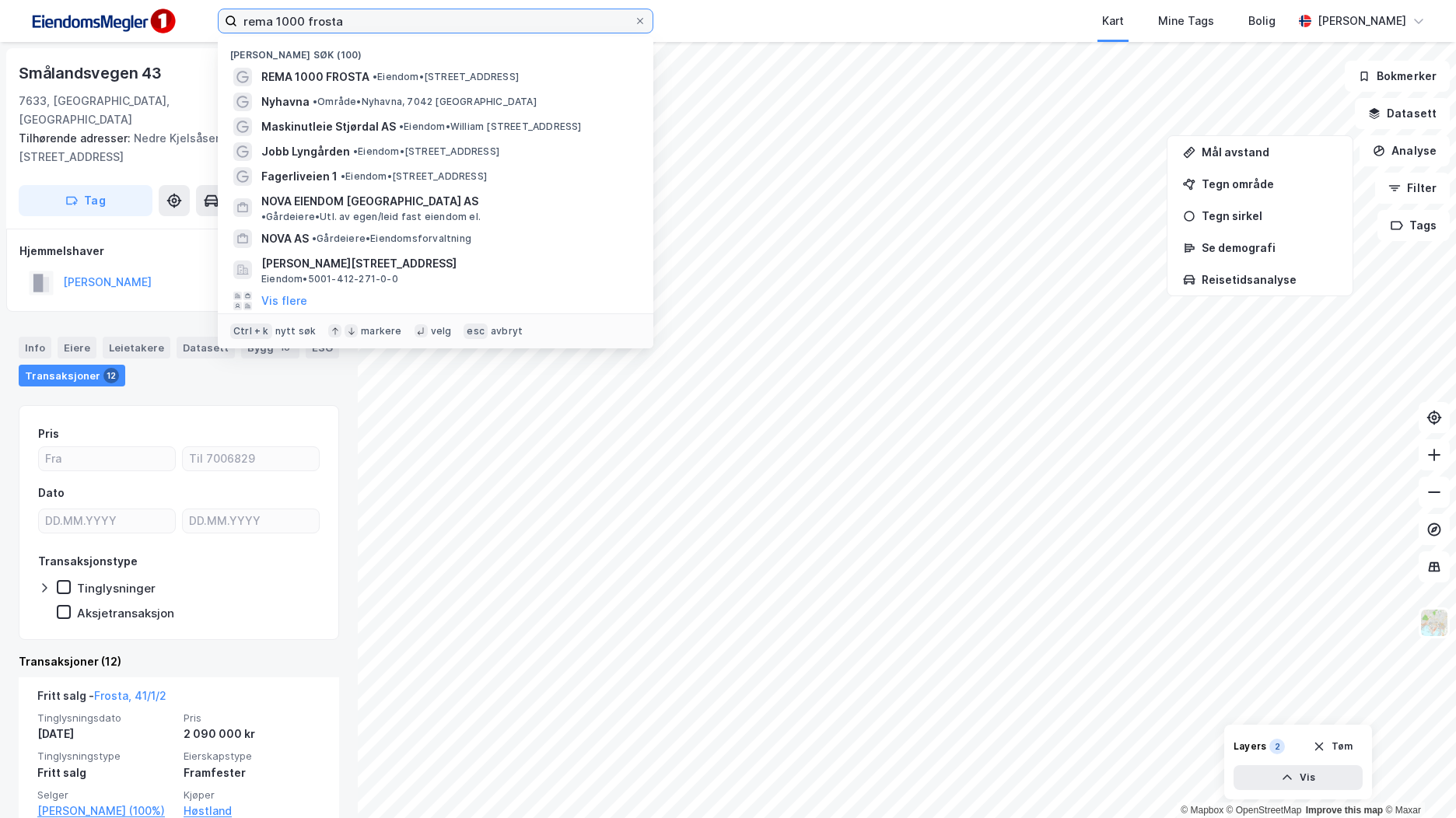
drag, startPoint x: 357, startPoint y: 42, endPoint x: 172, endPoint y: 71, distance: 187.3
click at [172, 71] on div "rema 1000 frosta Nylige søk (100) REMA 1000 FROSTA • Eiendom • [STREET_ADDRESS]…" at bounding box center [728, 409] width 1456 height 818
paste input "Engelsrudhagen AS"
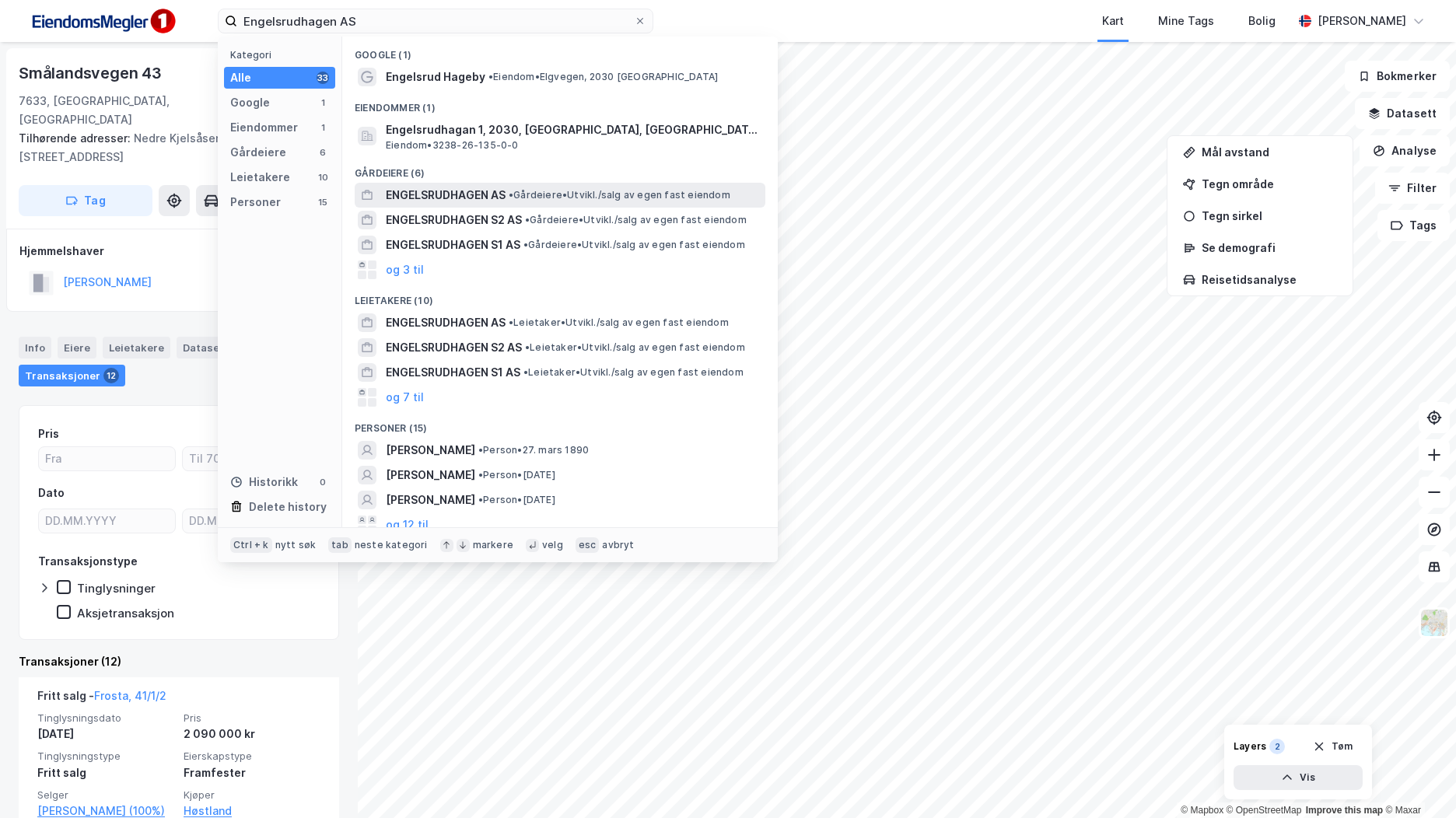
click at [494, 192] on span "ENGELSRUDHAGEN AS" at bounding box center [446, 195] width 120 height 19
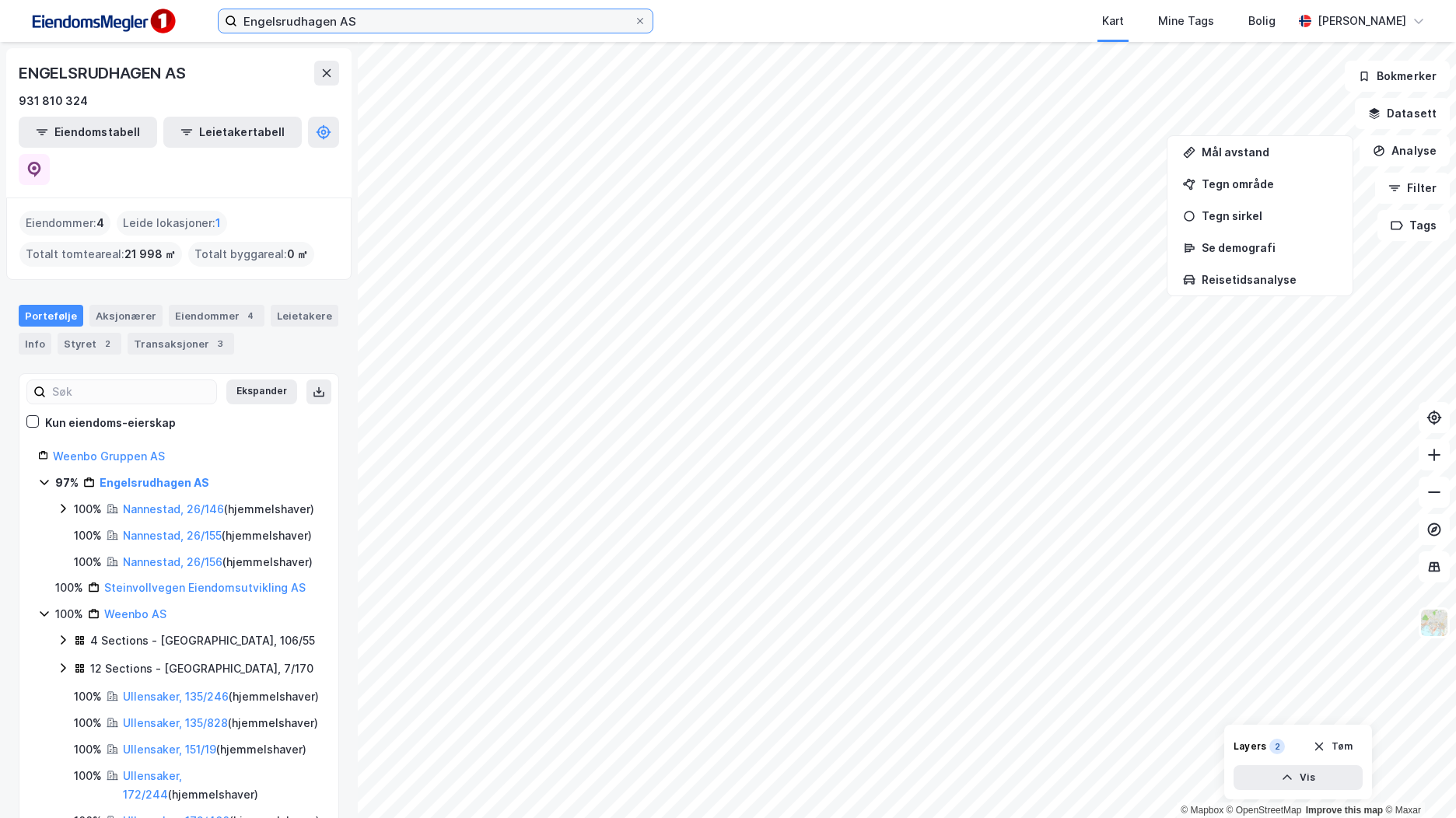
click at [330, 29] on input "Engelsrudhagen AS" at bounding box center [435, 21] width 396 height 23
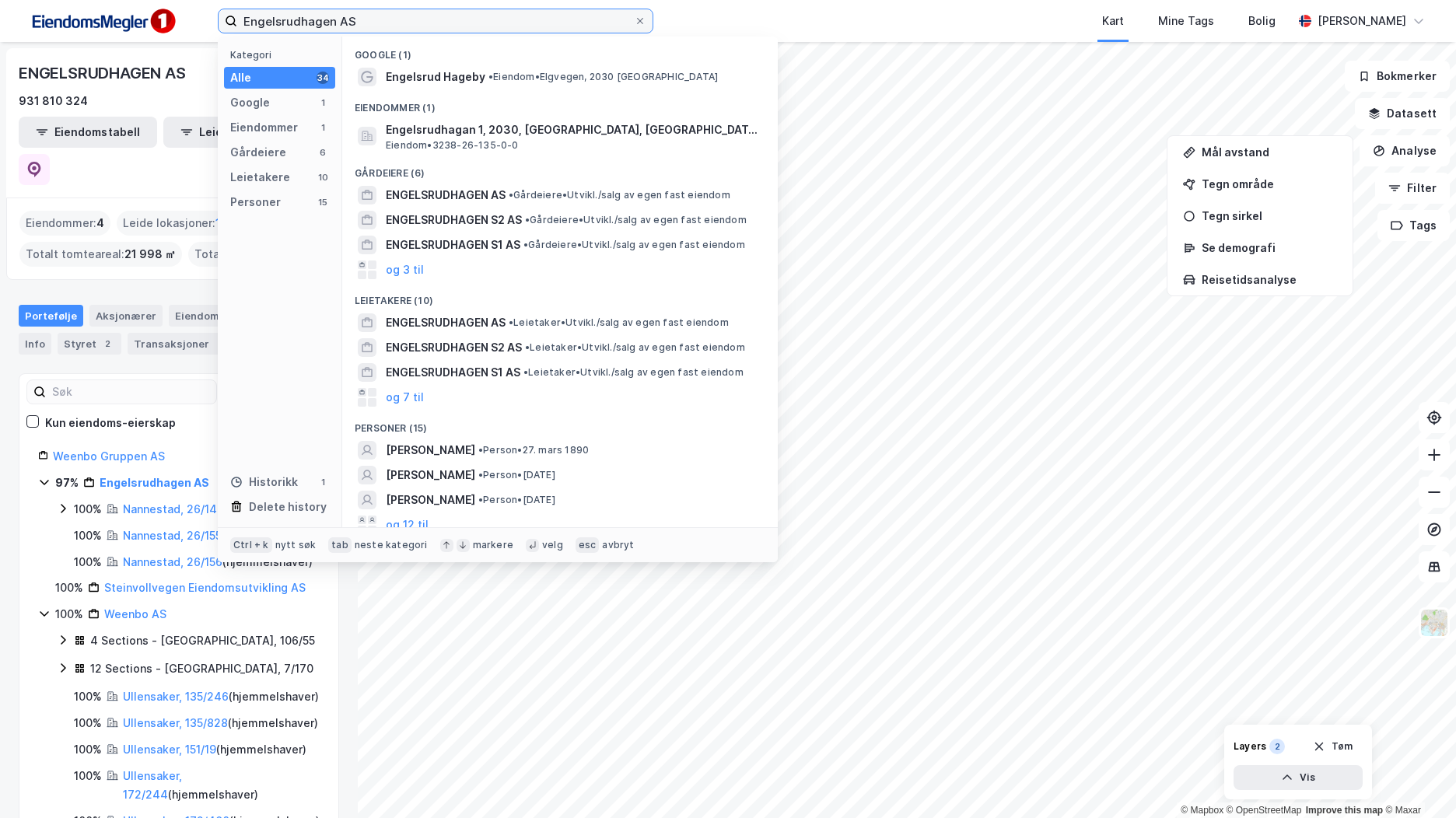
drag, startPoint x: 350, startPoint y: 22, endPoint x: 97, endPoint y: 16, distance: 253.1
click at [97, 16] on div "Engelsrudhagen AS Kategori Alle 34 Google 1 Eiendommer 1 Gårdeiere 6 Leietakere…" at bounding box center [728, 21] width 1456 height 42
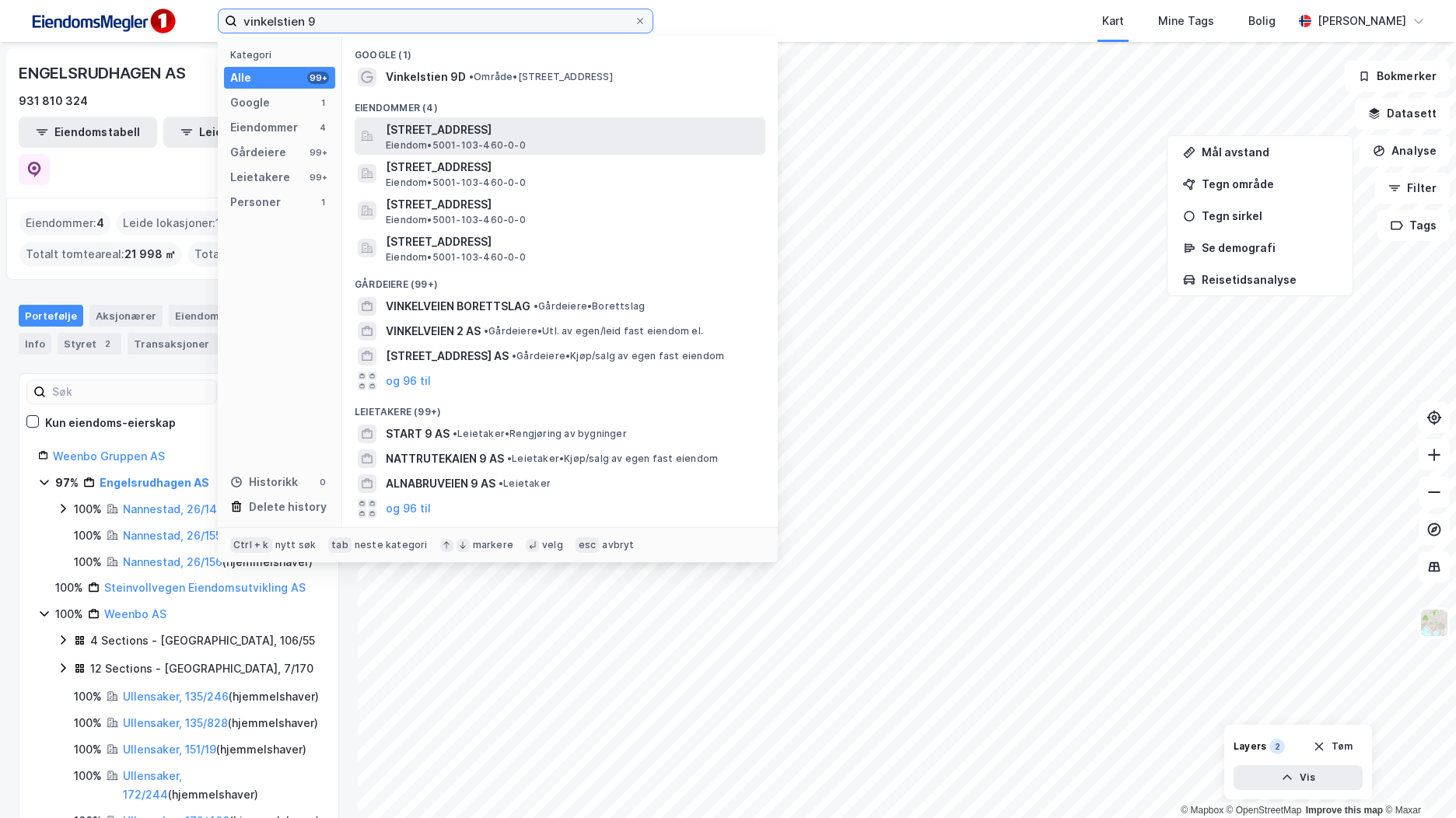
type input "vinkelstien 9"
click at [611, 144] on div "[STREET_ADDRESS] • 5001-103-460-0-0" at bounding box center [574, 136] width 377 height 31
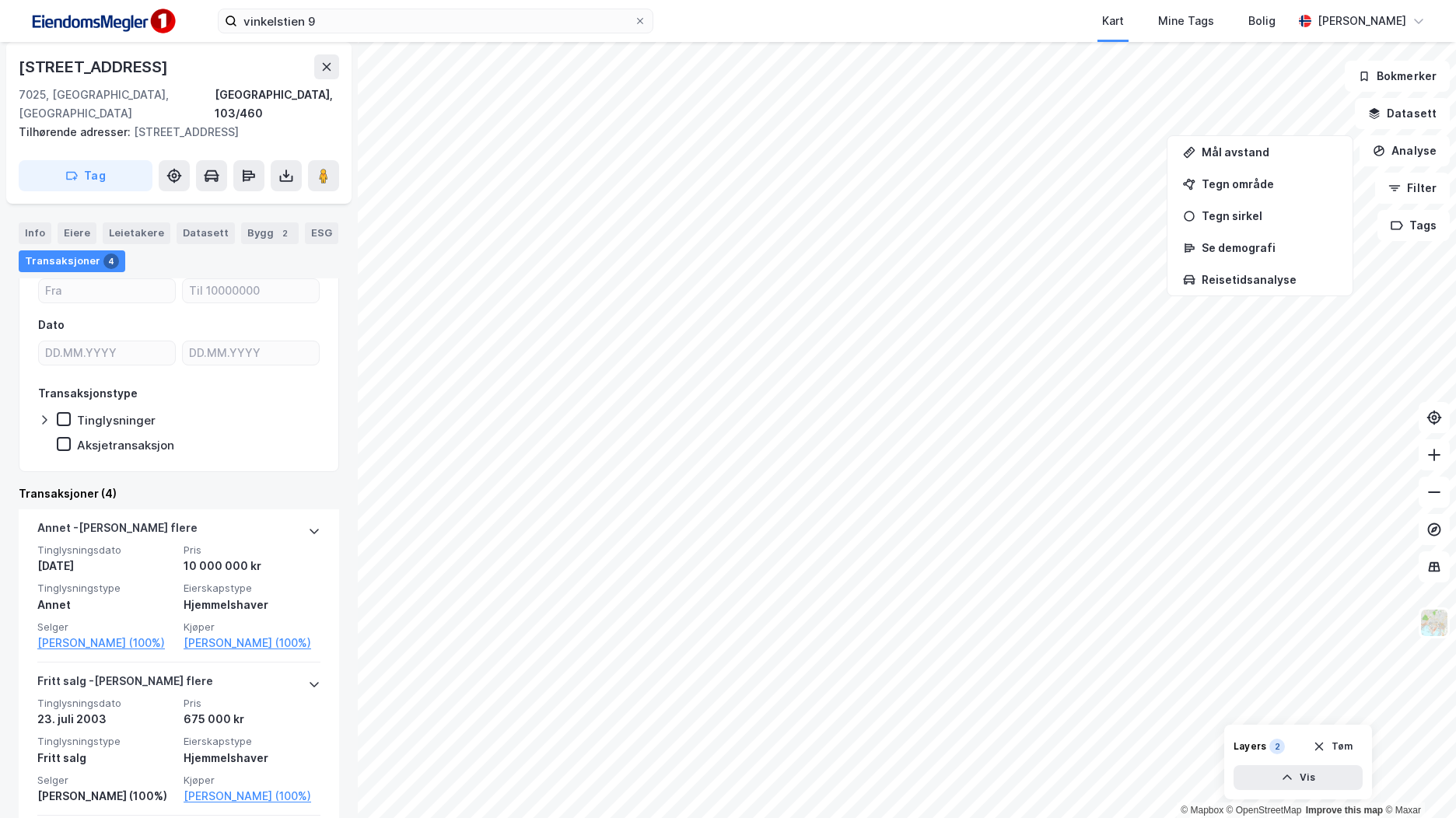
scroll to position [156, 0]
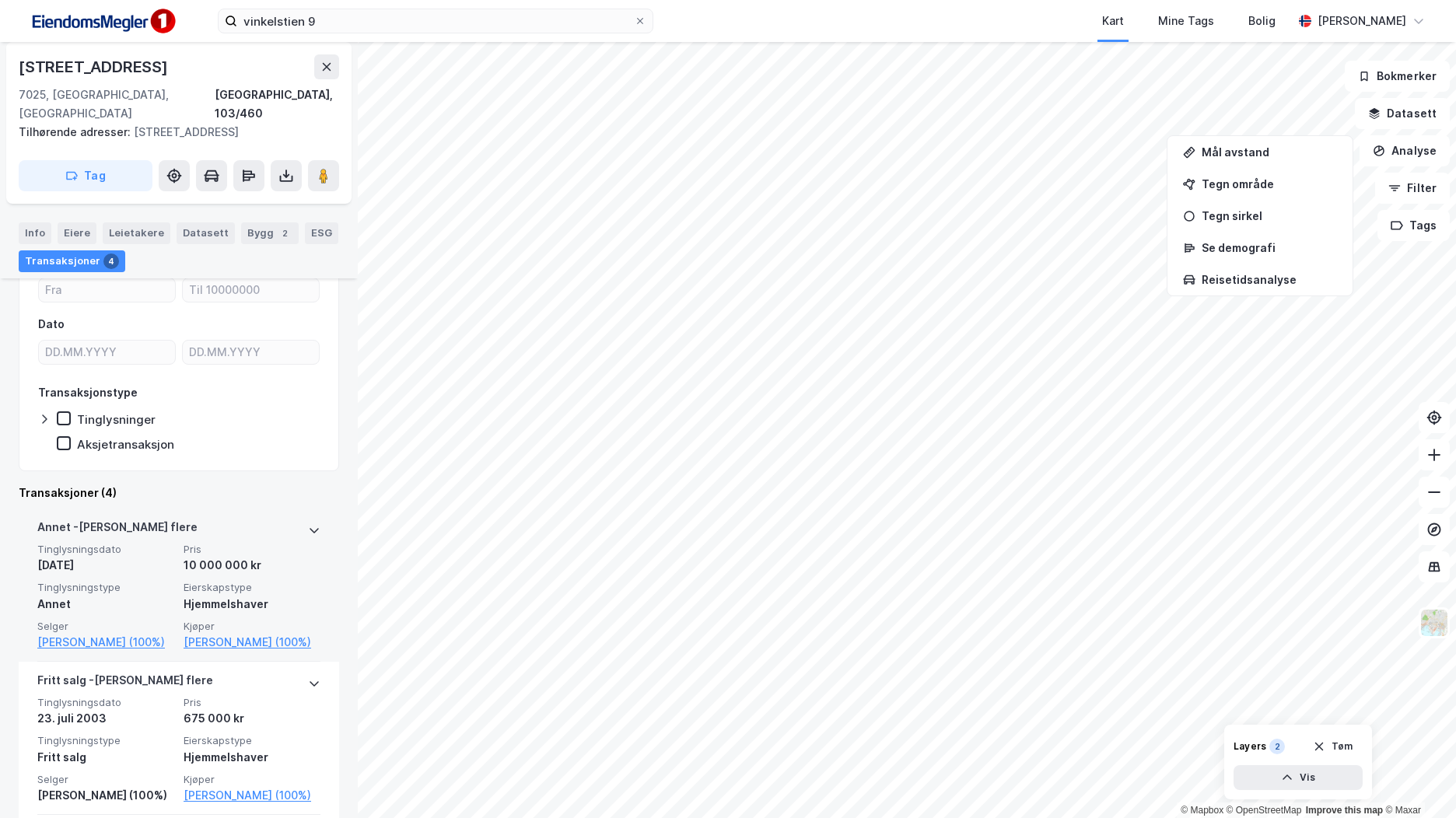
click at [249, 563] on div "10 000 000 kr" at bounding box center [252, 565] width 137 height 19
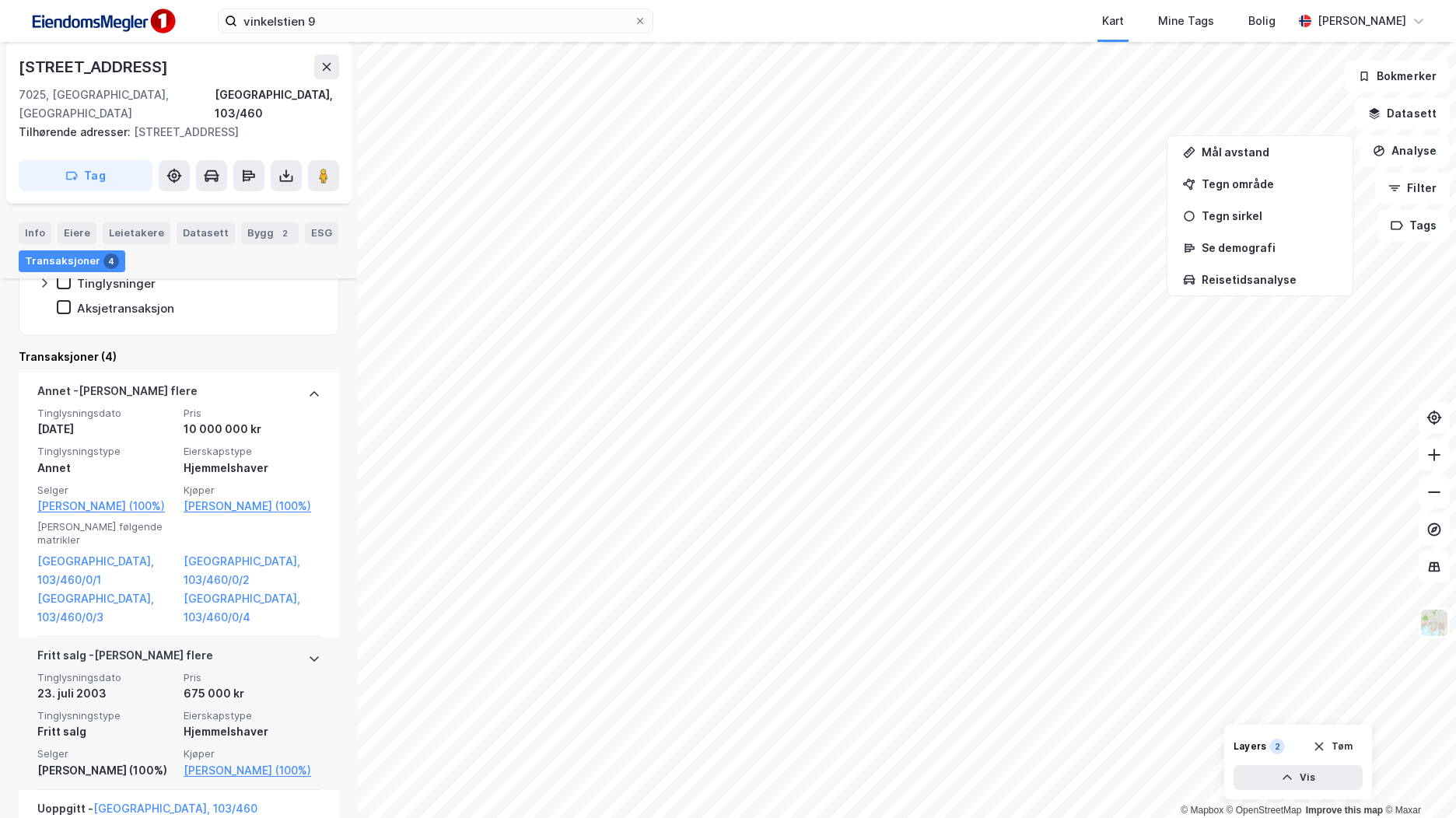
scroll to position [389, 0]
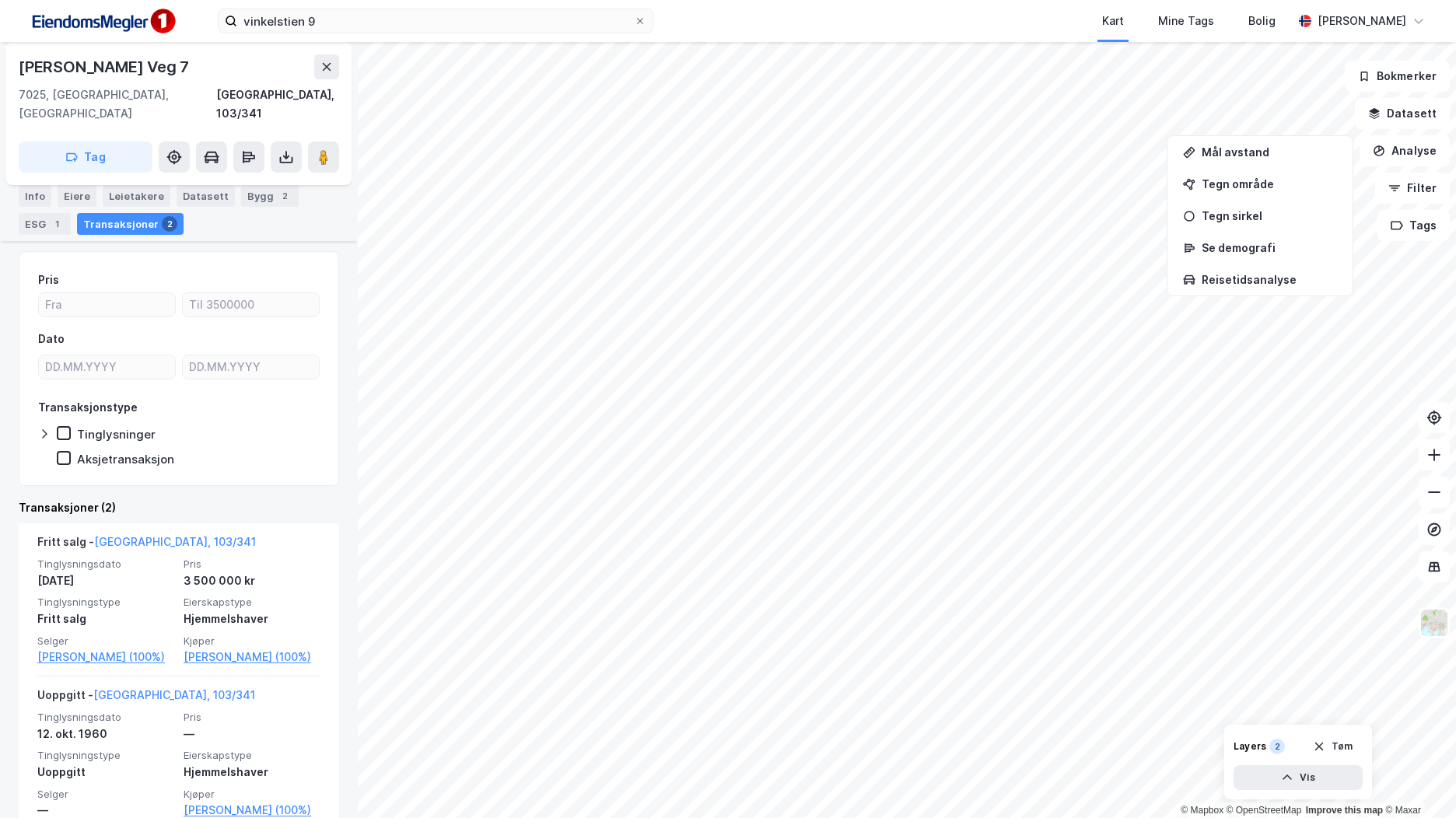
scroll to position [127, 0]
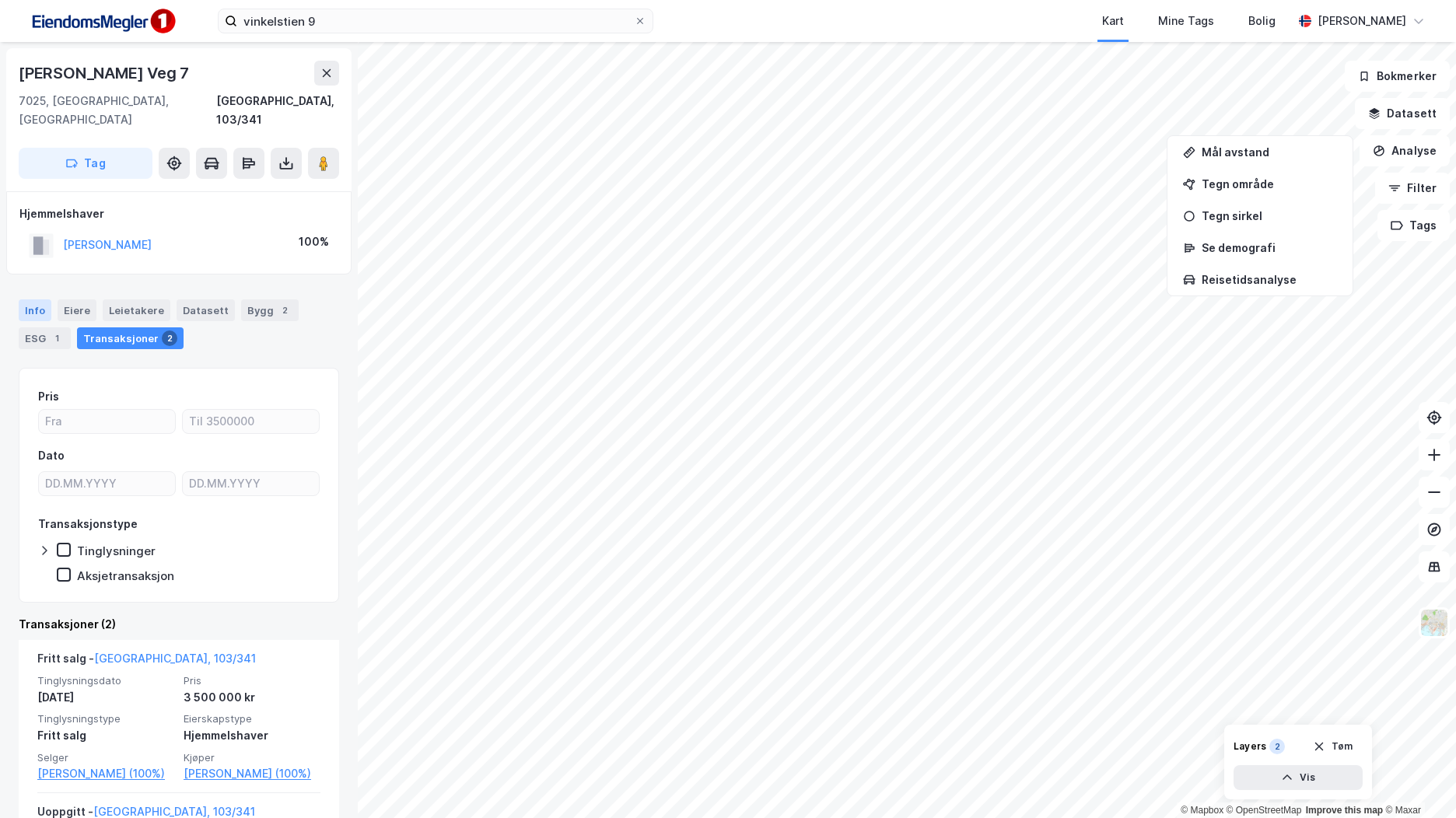
click at [36, 299] on div "Info" at bounding box center [35, 310] width 33 height 22
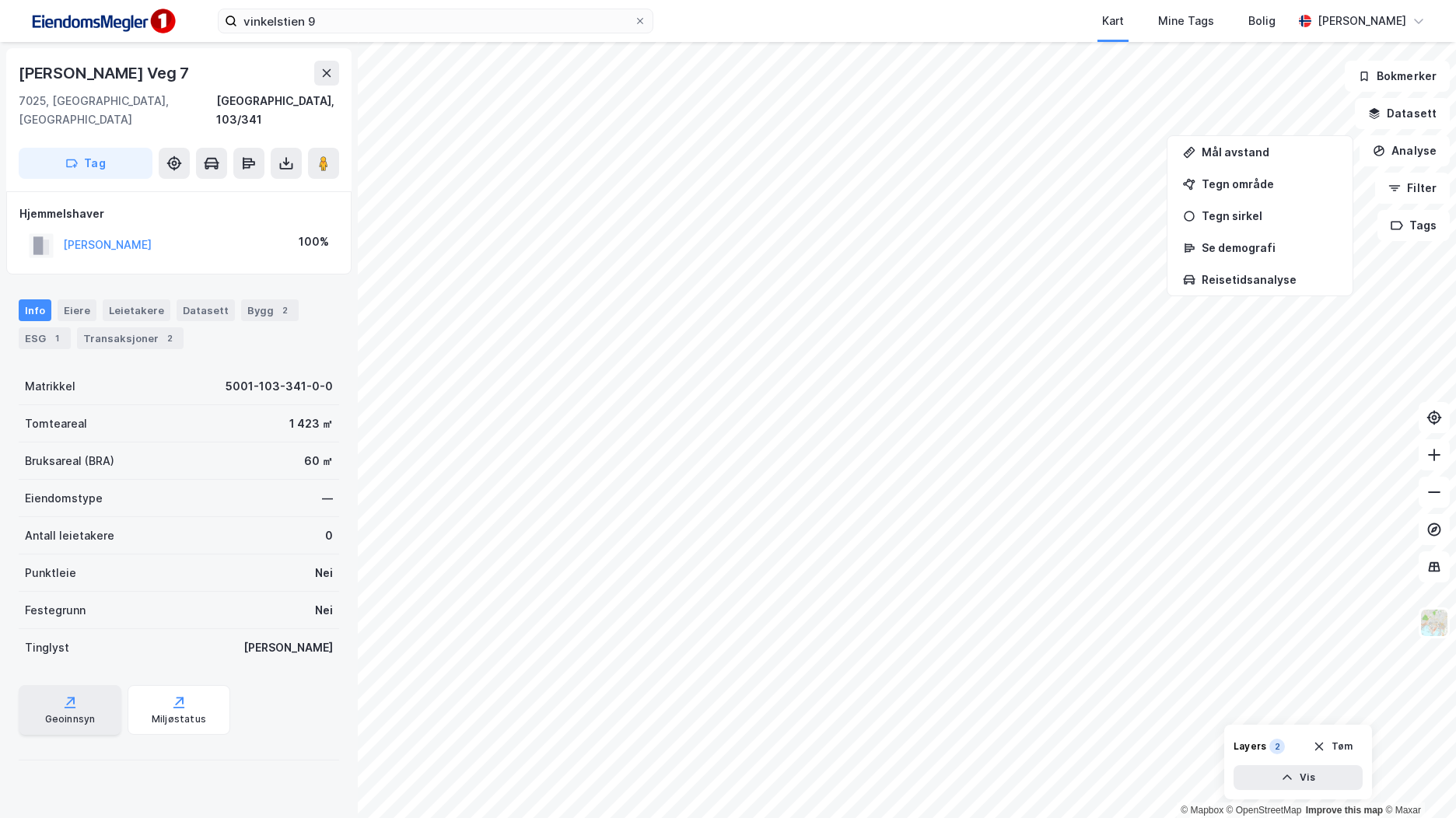
click at [66, 685] on div "Geoinnsyn" at bounding box center [70, 710] width 103 height 50
click at [141, 327] on div "Transaksjoner 2" at bounding box center [130, 338] width 107 height 22
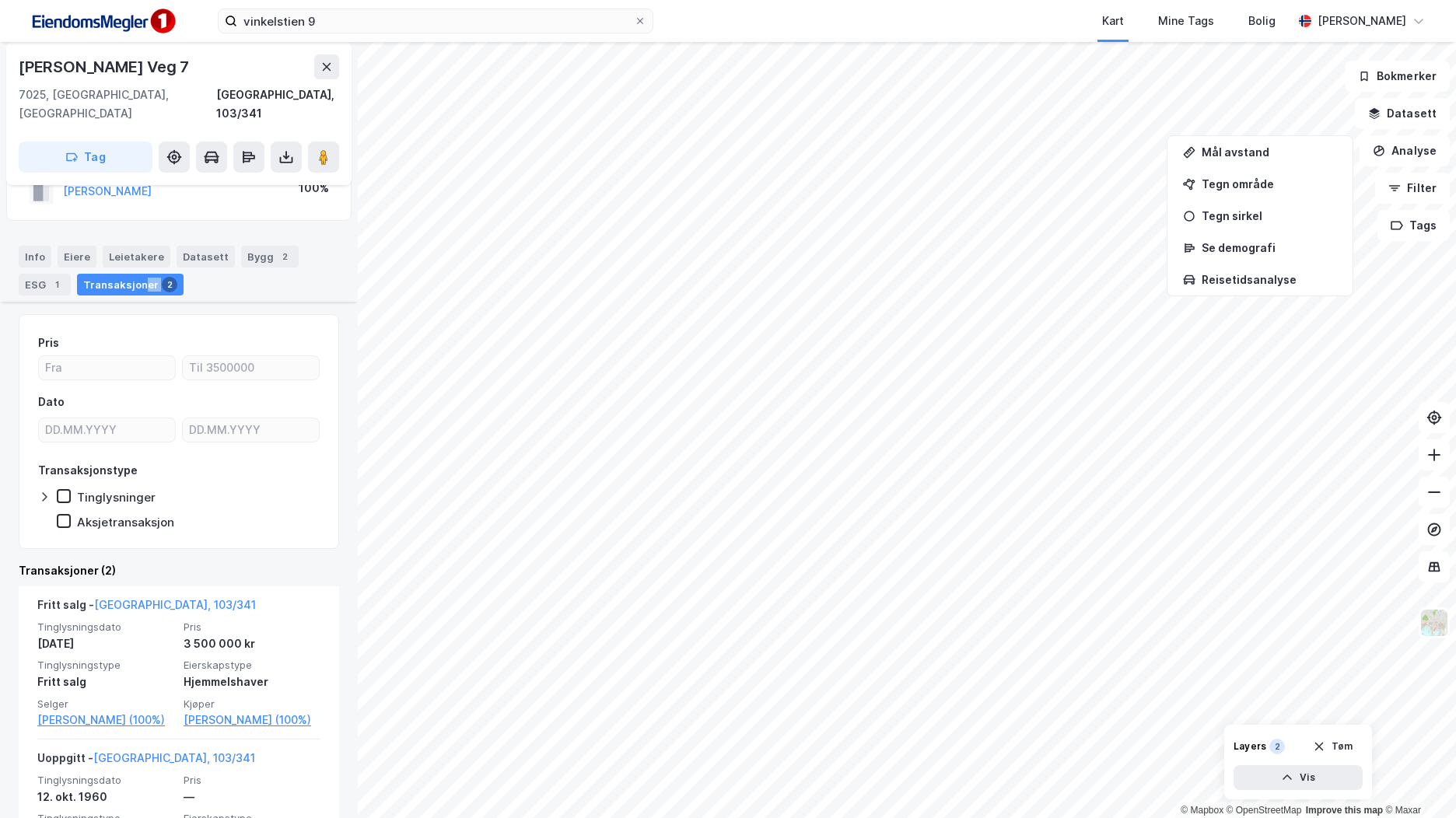
scroll to position [127, 0]
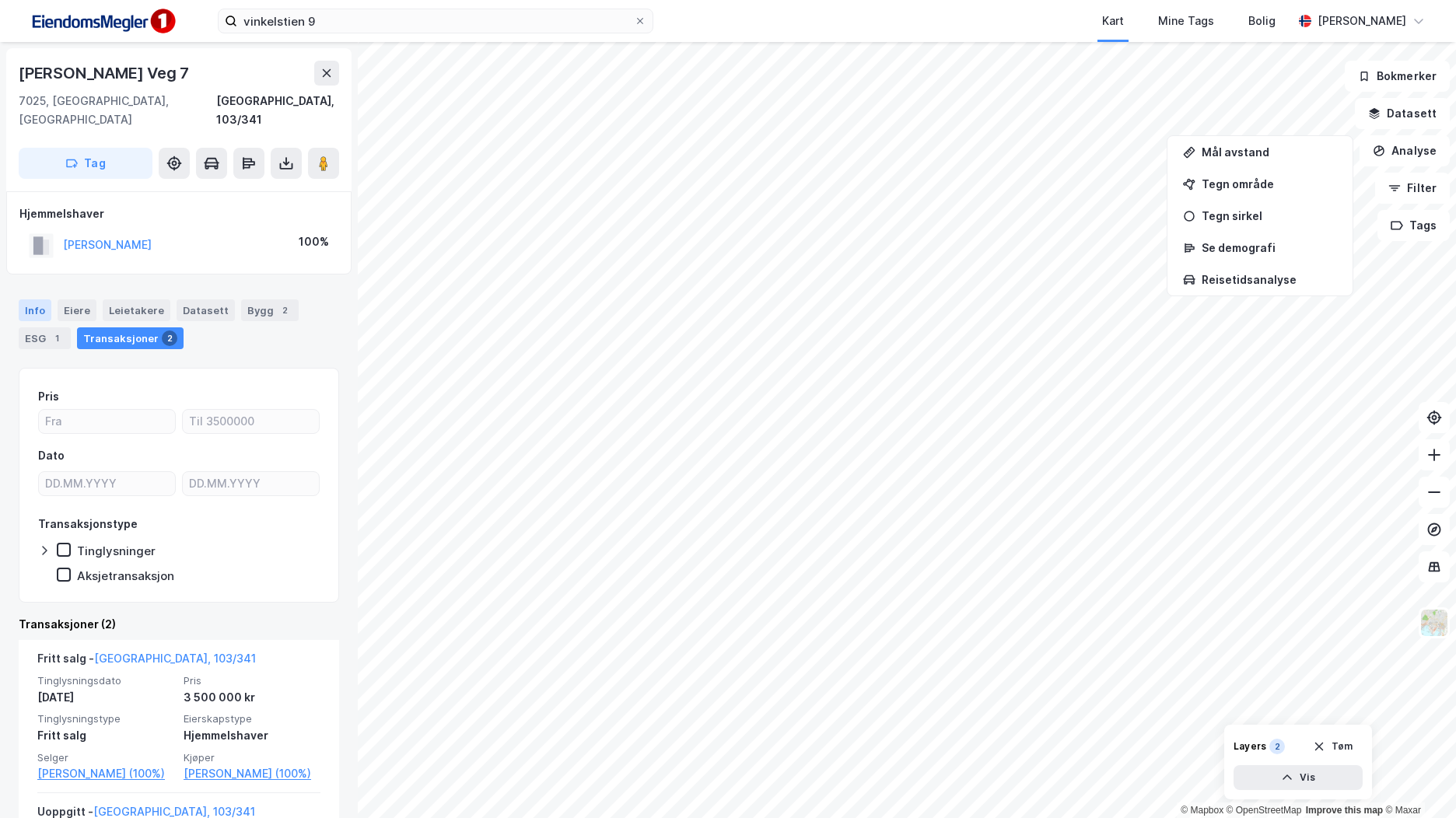
click at [35, 301] on div "Info" at bounding box center [35, 310] width 33 height 22
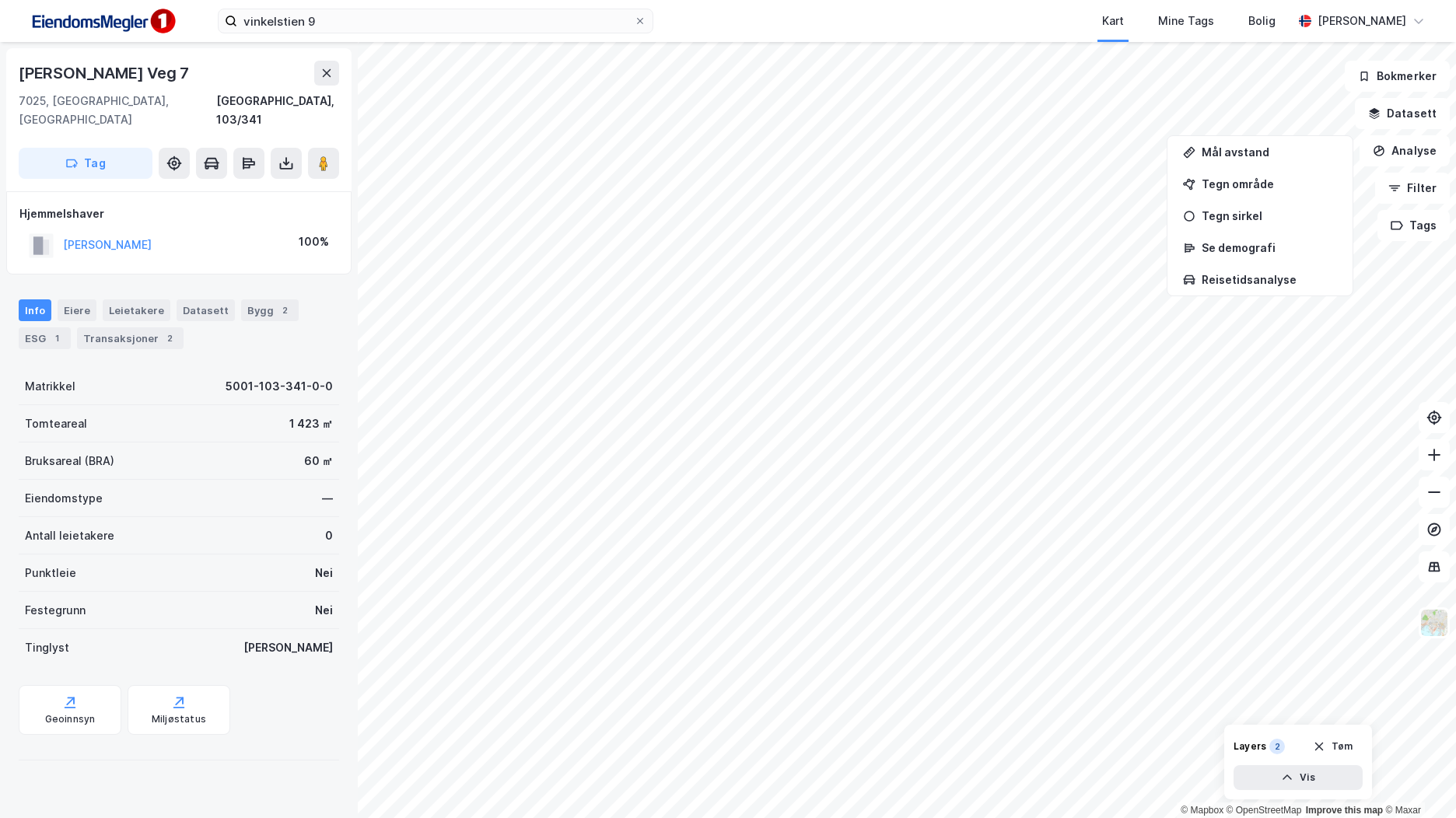
click at [36, 299] on div "Info" at bounding box center [35, 310] width 33 height 22
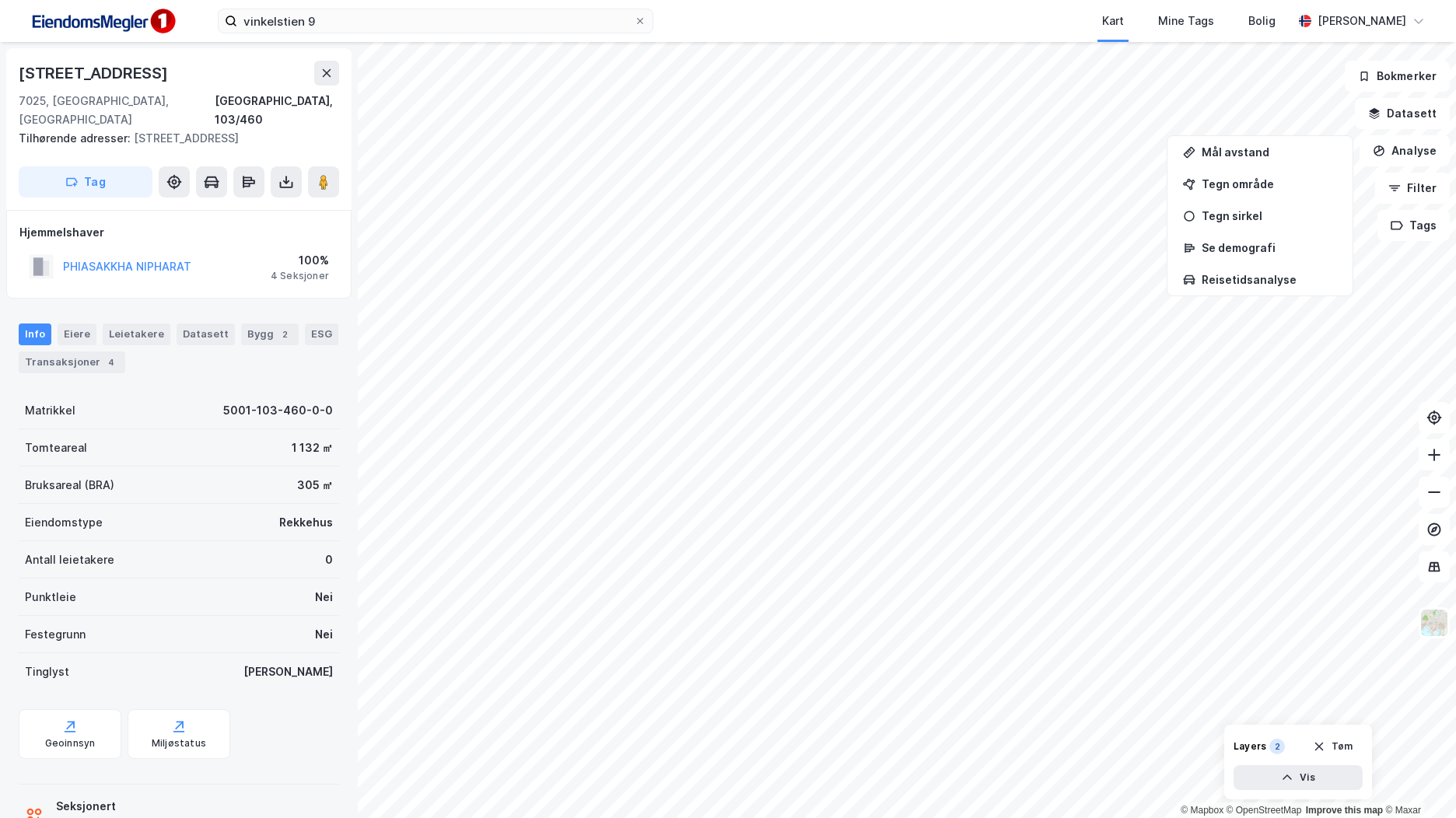
scroll to position [54, 0]
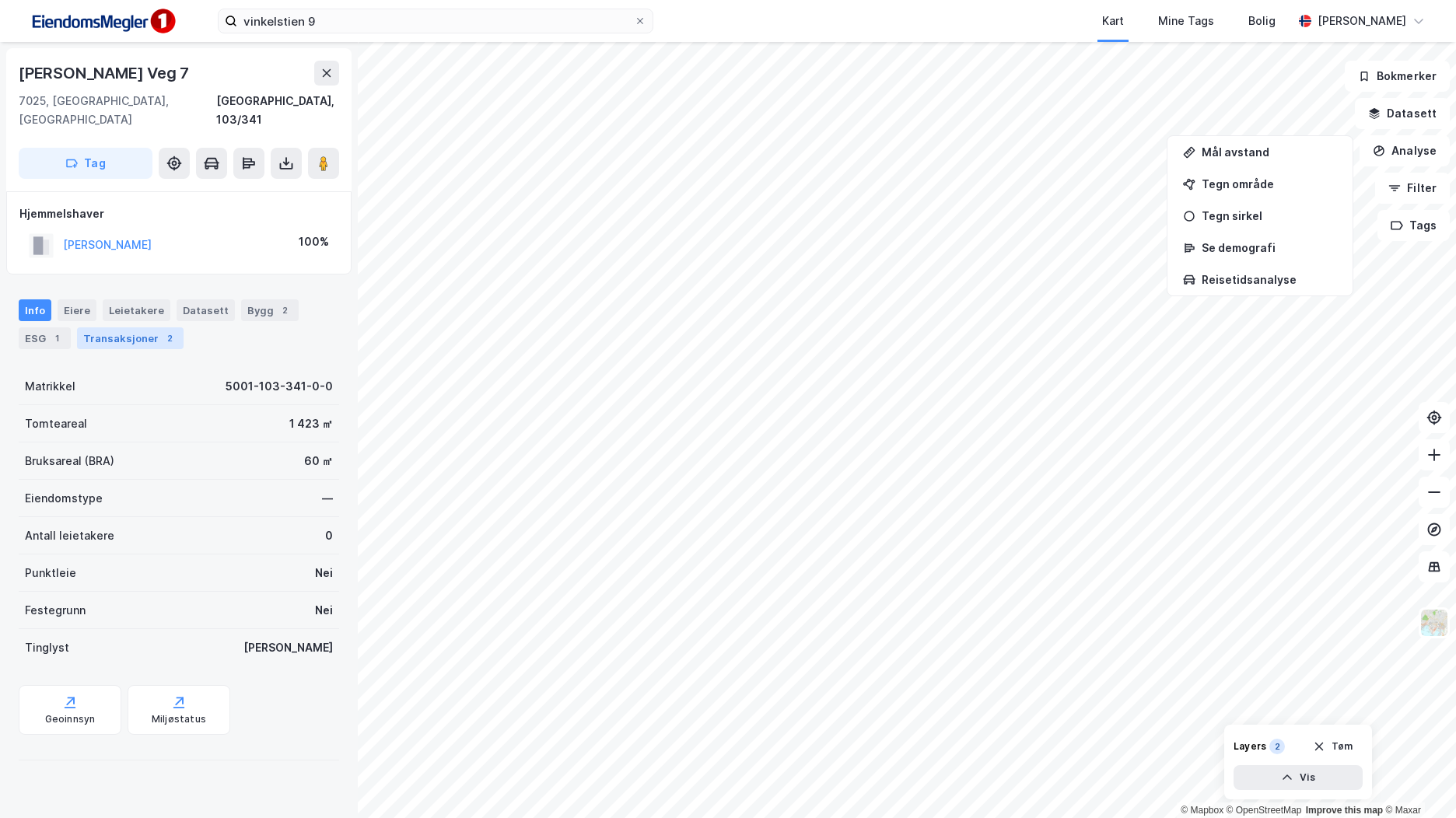
click at [162, 331] on div "2" at bounding box center [169, 338] width 16 height 16
